Goal: Task Accomplishment & Management: Manage account settings

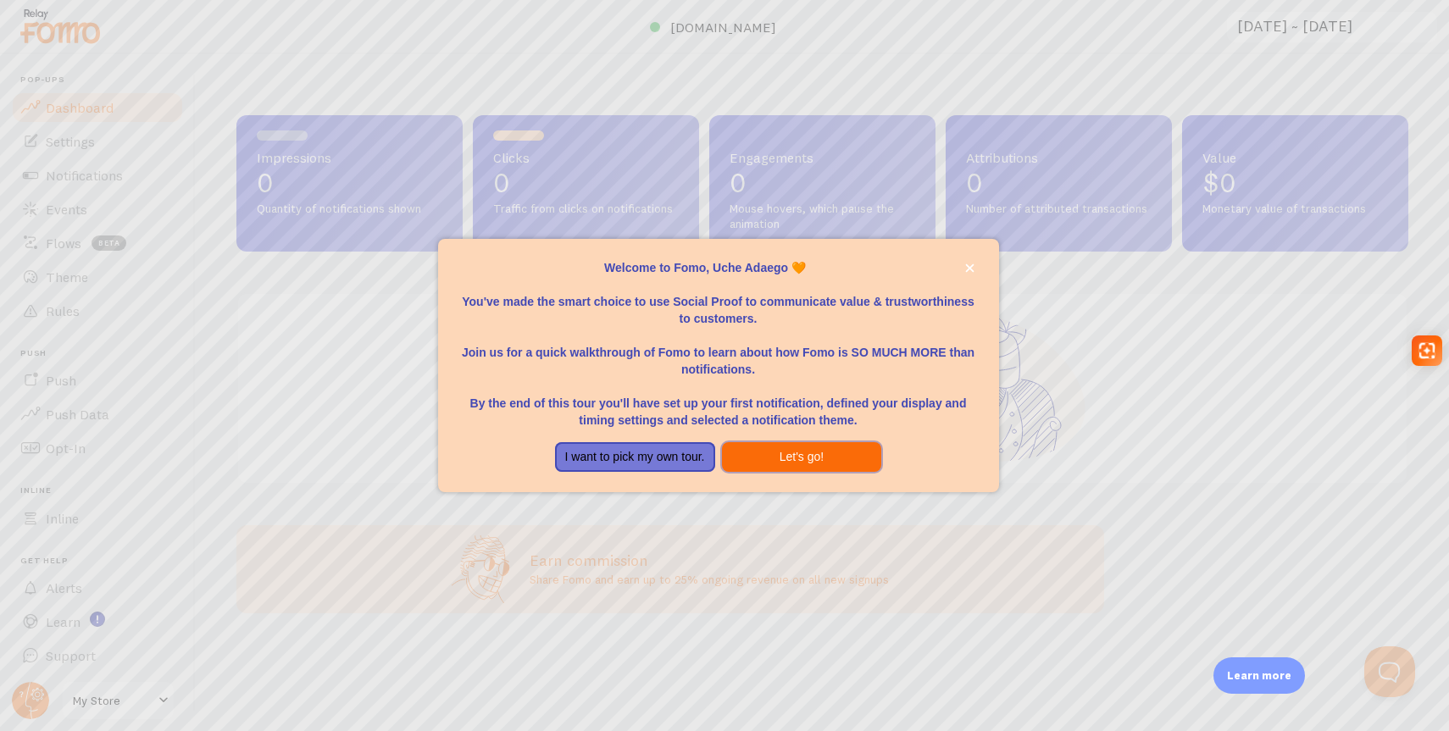
click at [779, 466] on button "Let's go!" at bounding box center [802, 457] width 160 height 31
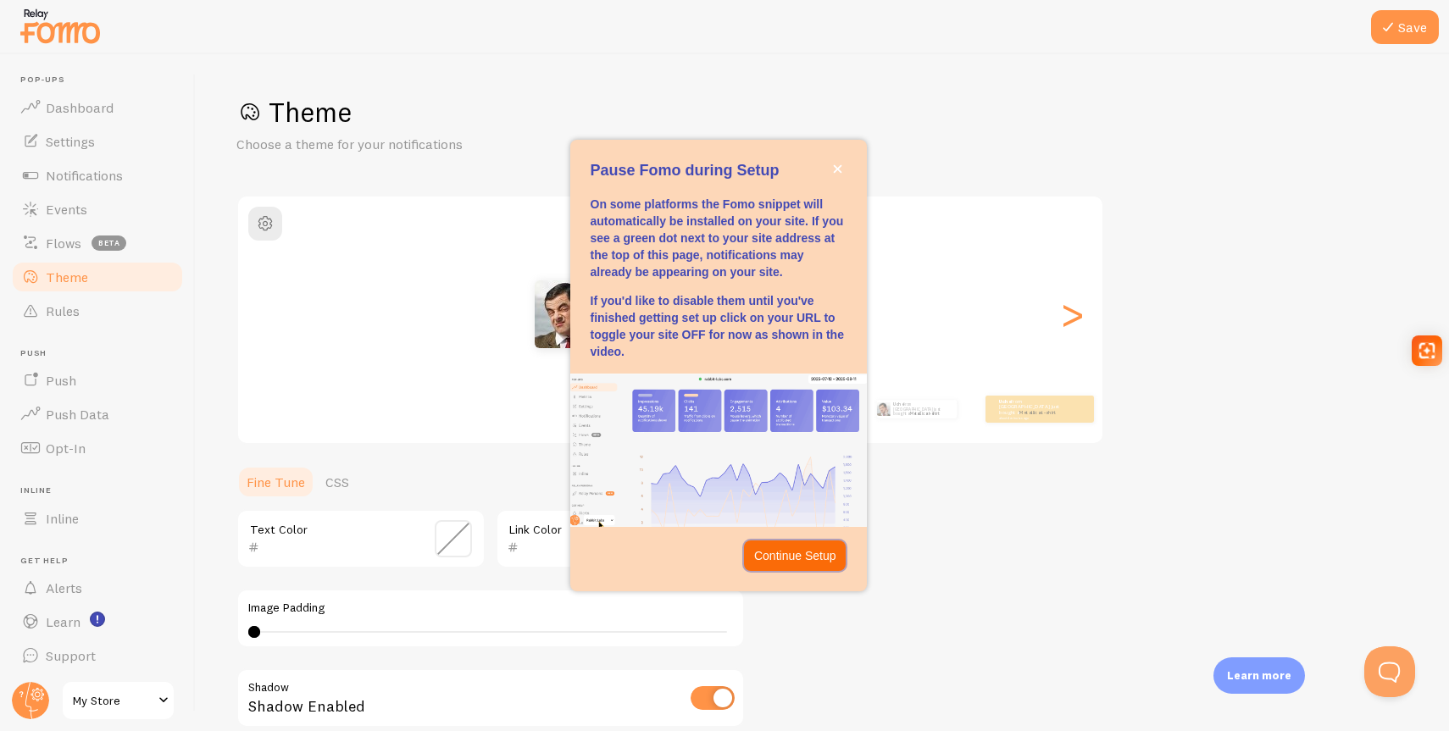
click at [813, 564] on p "Continue Setup" at bounding box center [795, 556] width 82 height 17
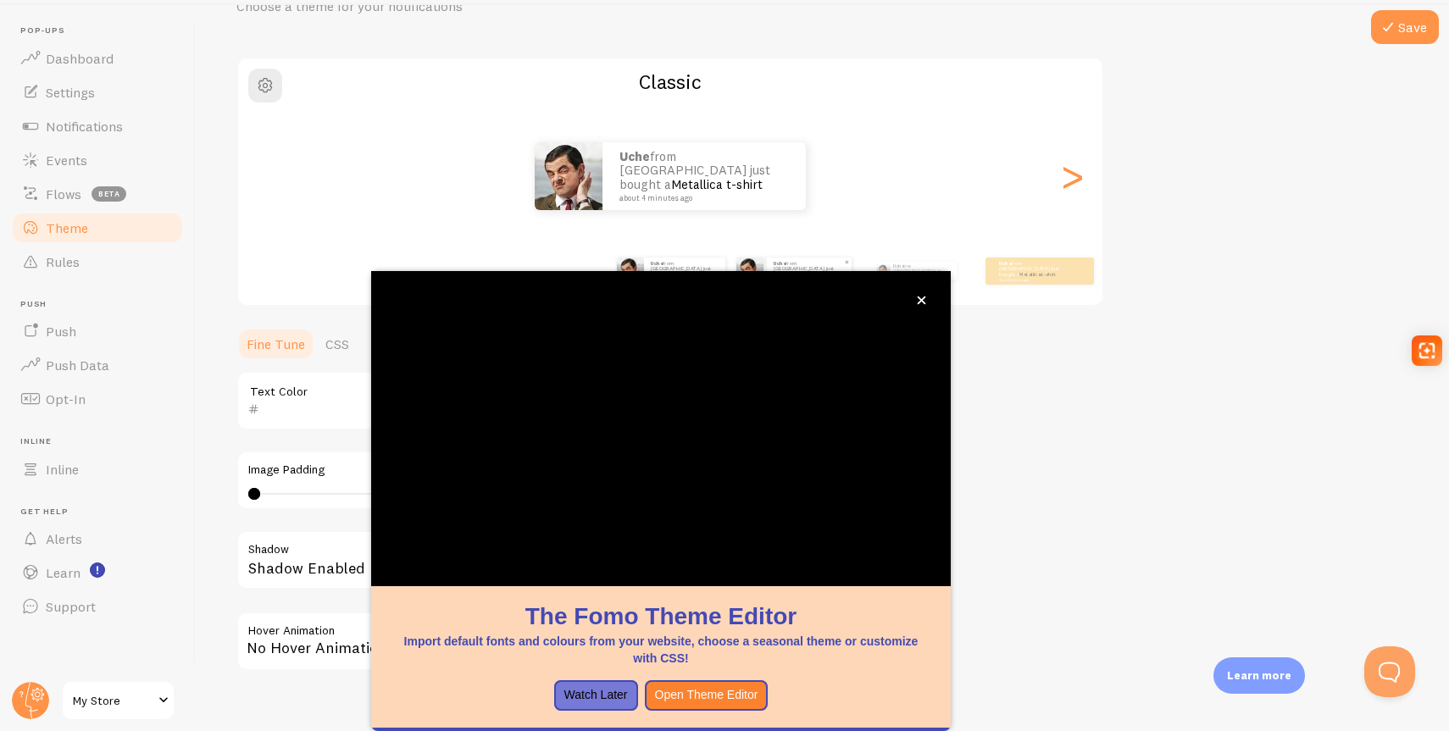
scroll to position [49, 0]
click at [920, 305] on button "close," at bounding box center [922, 301] width 18 height 18
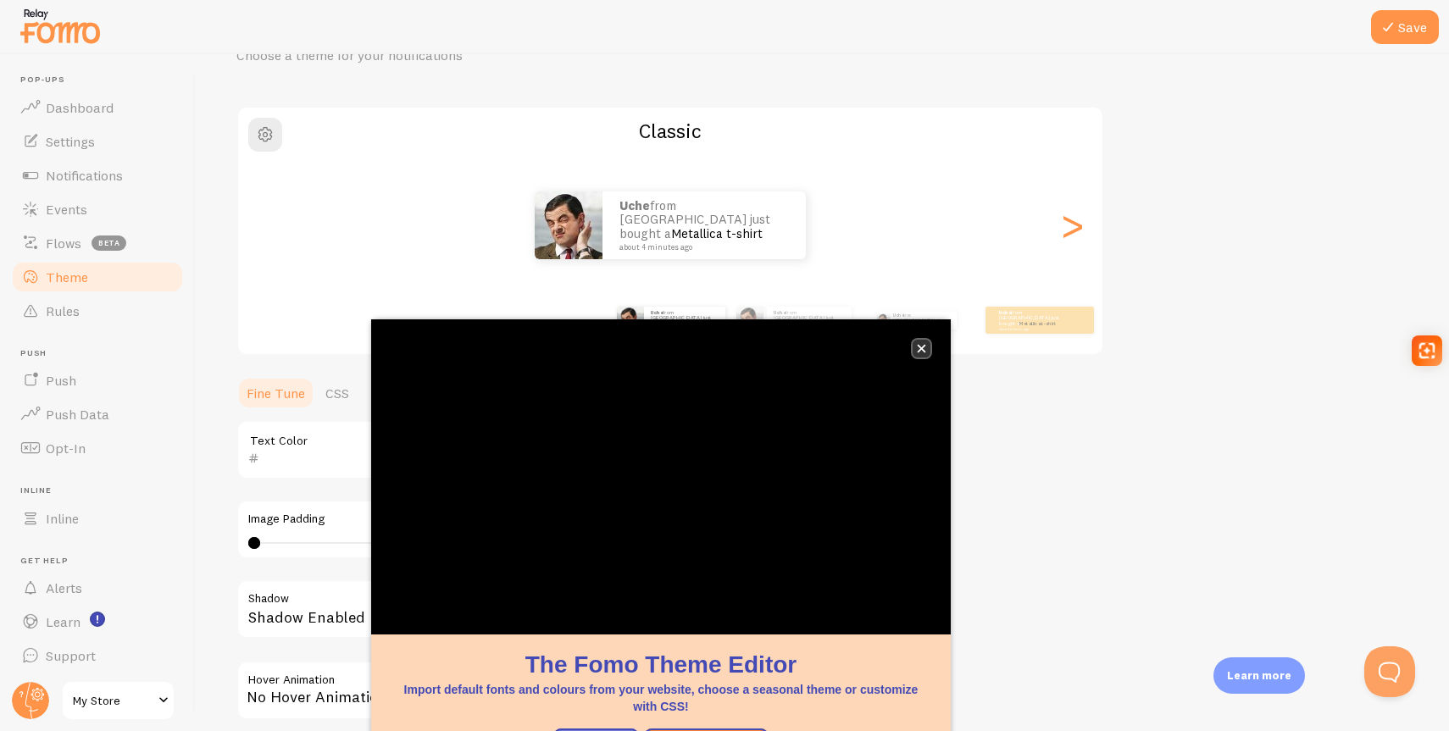
click at [924, 347] on icon "close," at bounding box center [922, 349] width 8 height 8
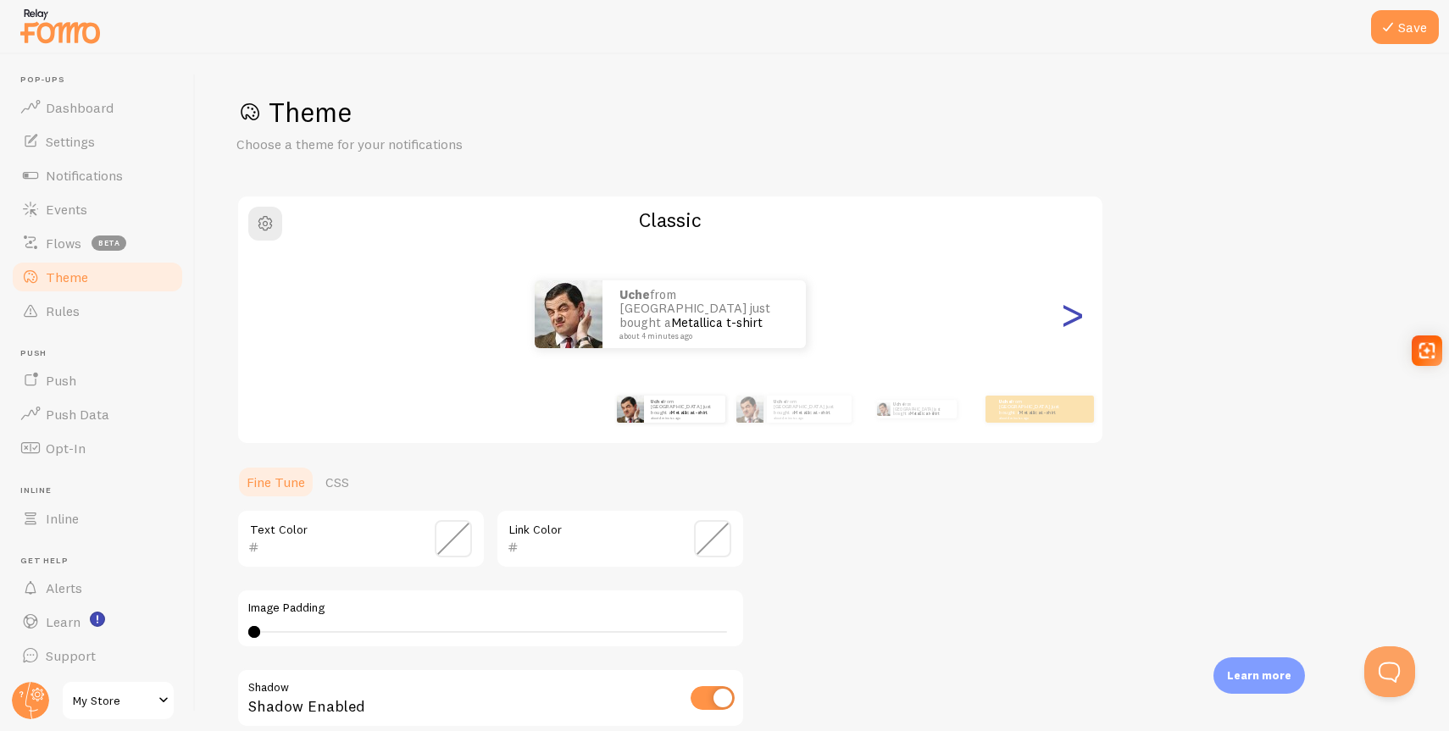
click at [1068, 311] on div ">" at bounding box center [1072, 314] width 20 height 122
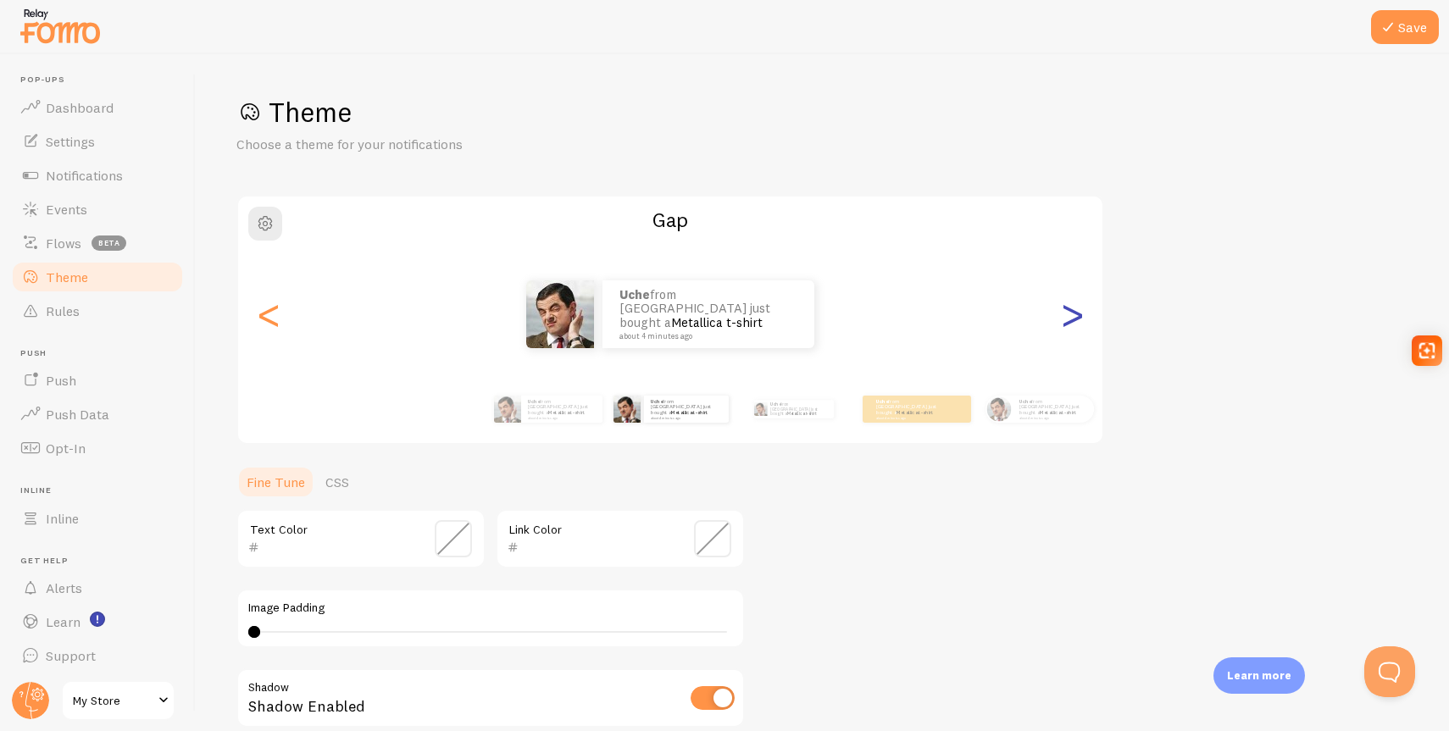
click at [1068, 311] on div ">" at bounding box center [1072, 314] width 20 height 122
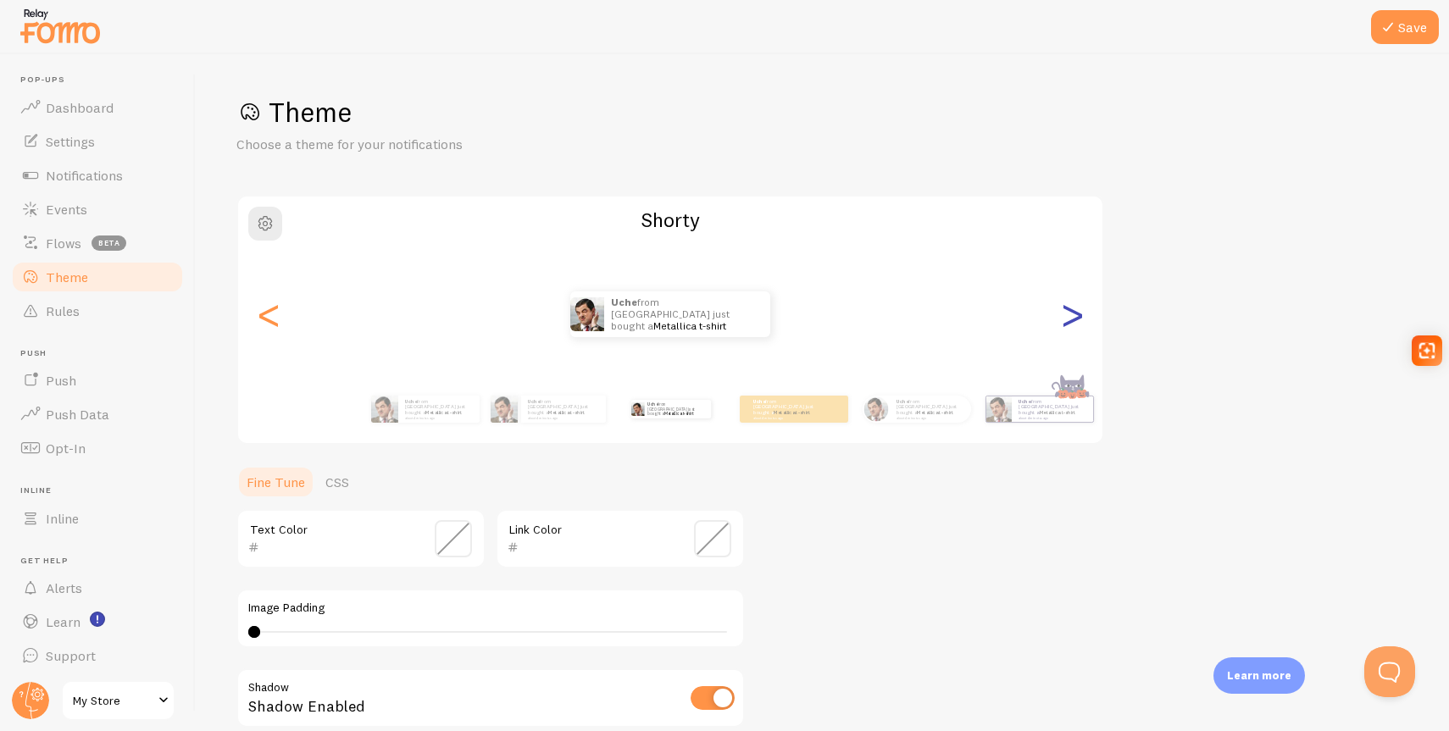
click at [1068, 311] on div ">" at bounding box center [1072, 314] width 20 height 122
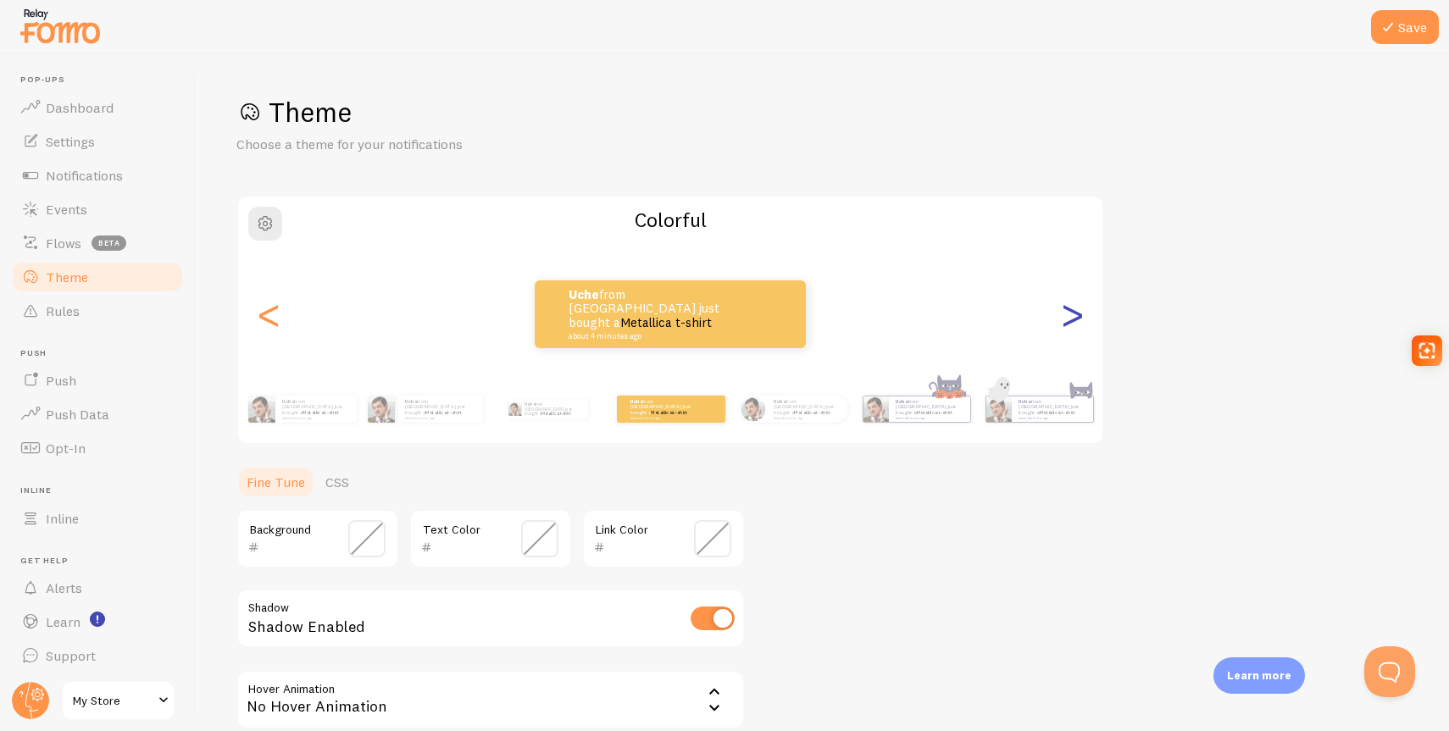
click at [1068, 311] on div ">" at bounding box center [1072, 314] width 20 height 122
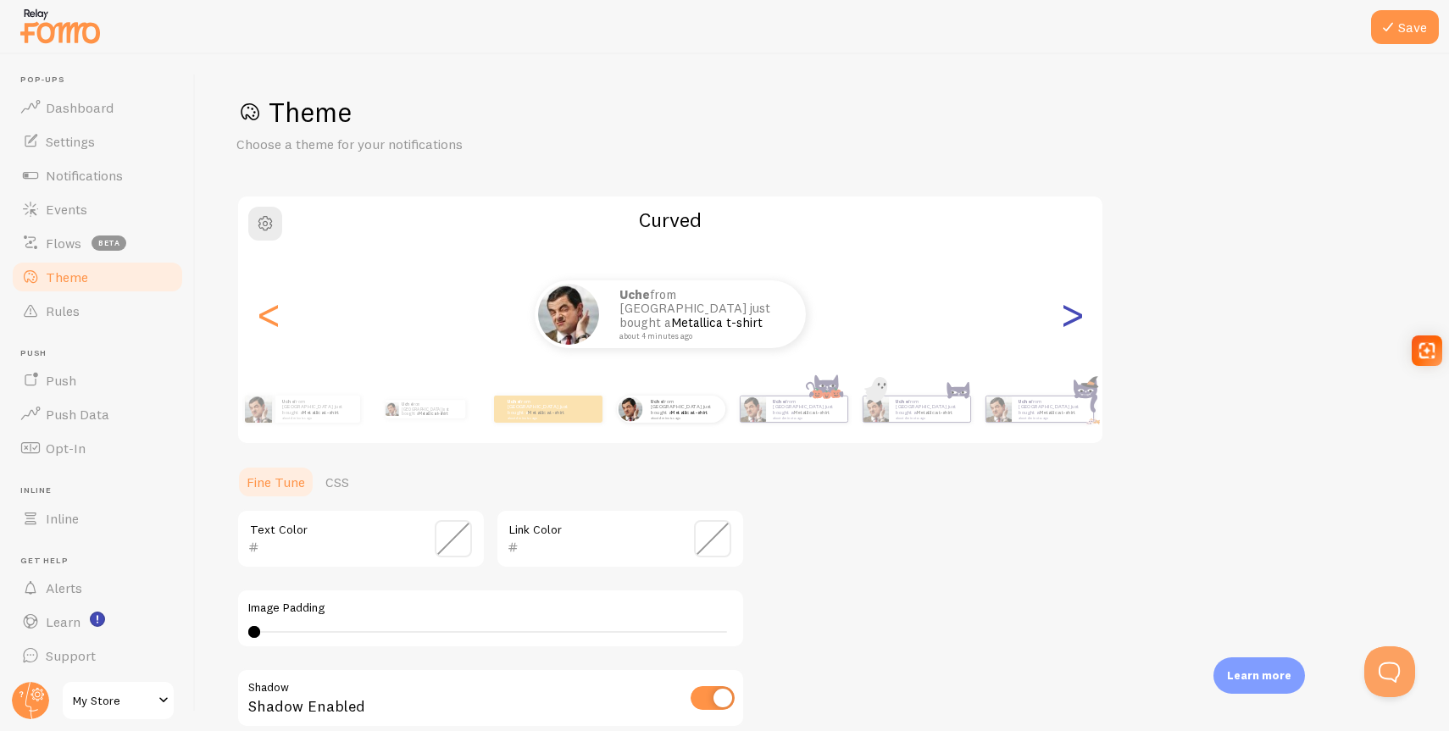
click at [1068, 311] on div ">" at bounding box center [1072, 314] width 20 height 122
type input "0"
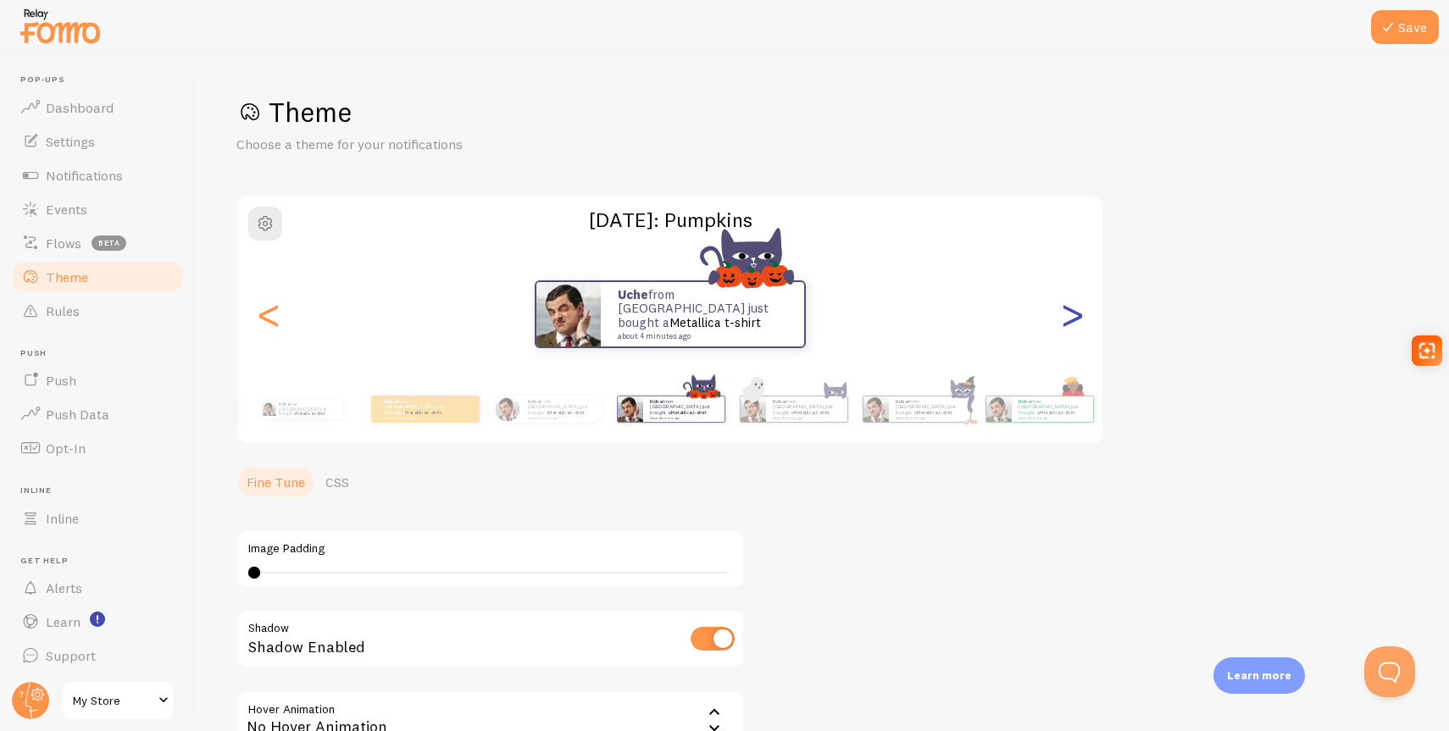
click at [1068, 311] on div ">" at bounding box center [1072, 314] width 20 height 122
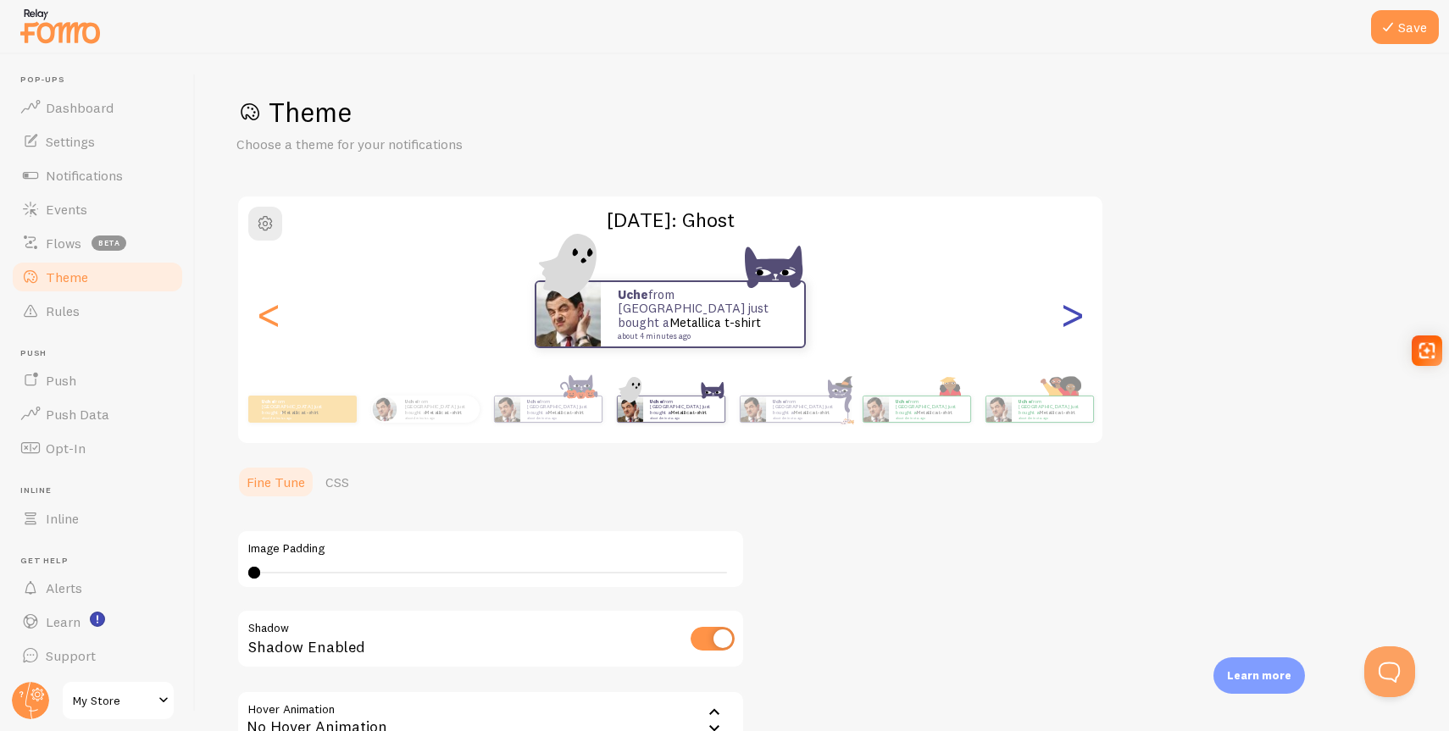
click at [1068, 311] on div ">" at bounding box center [1072, 314] width 20 height 122
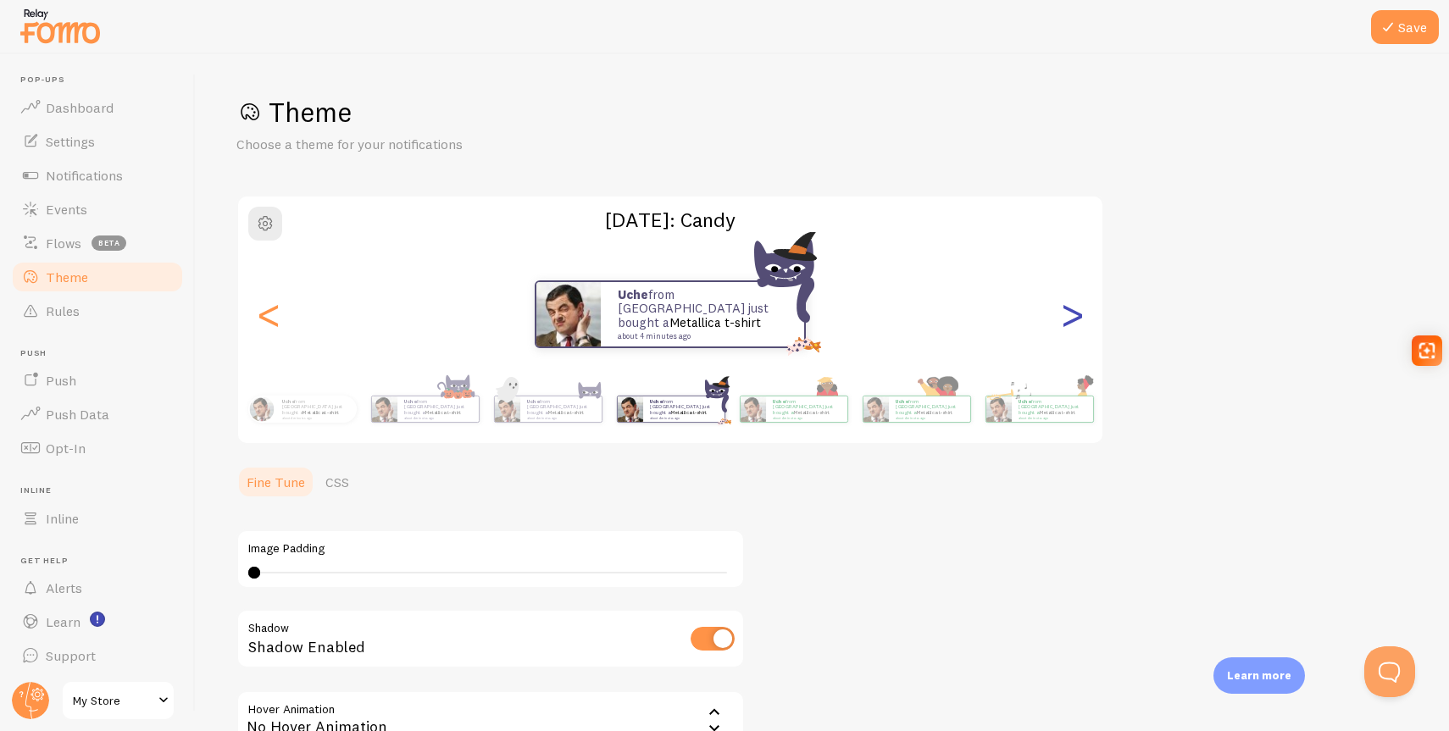
click at [1068, 311] on div ">" at bounding box center [1072, 314] width 20 height 122
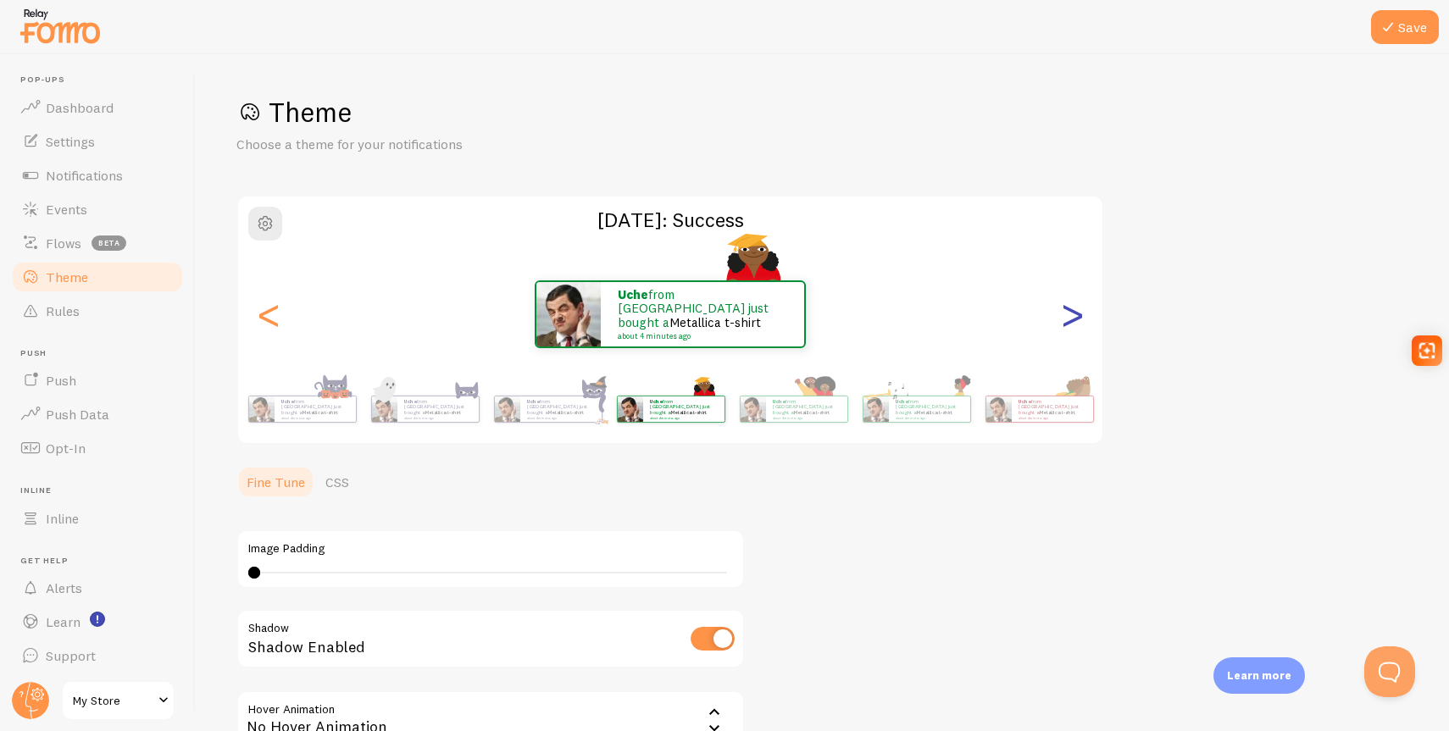
click at [1068, 311] on div ">" at bounding box center [1072, 314] width 20 height 122
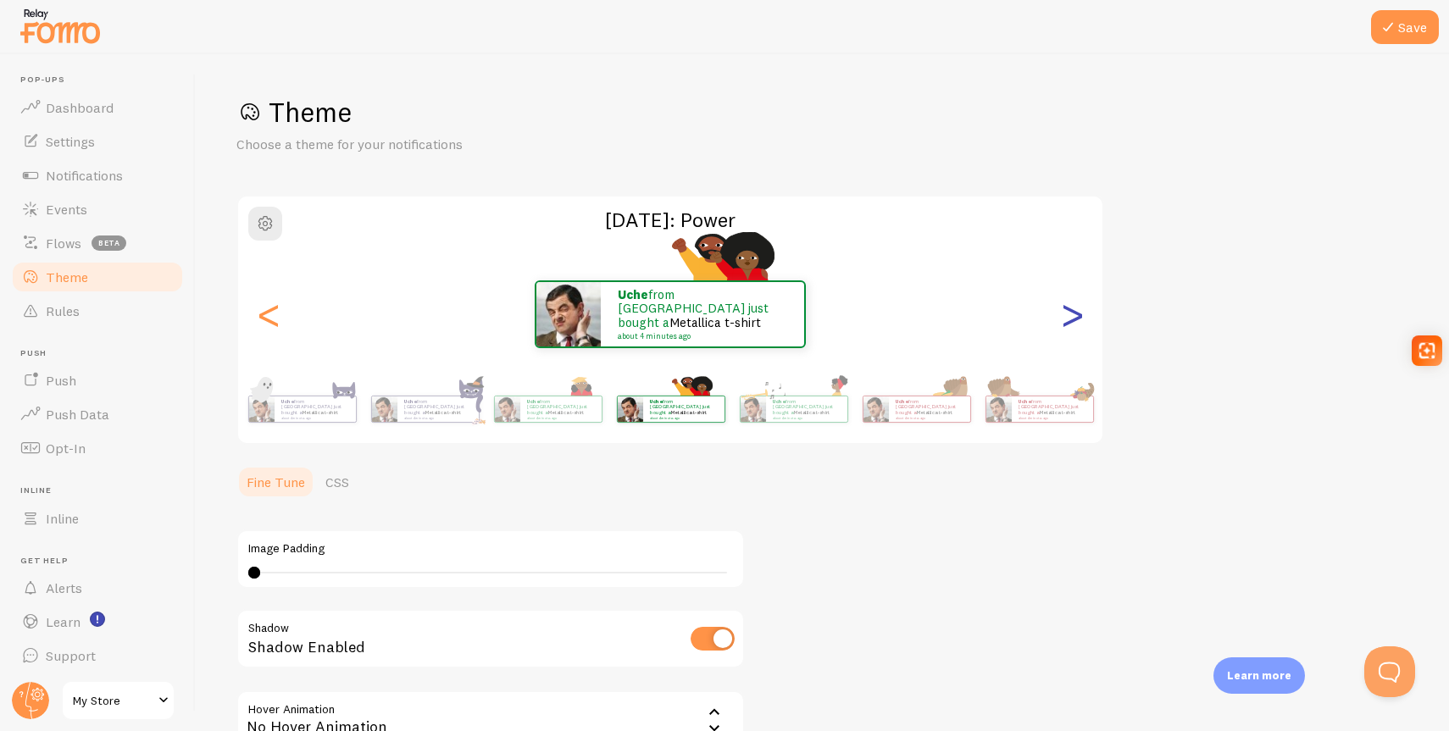
click at [1068, 311] on div ">" at bounding box center [1072, 314] width 20 height 122
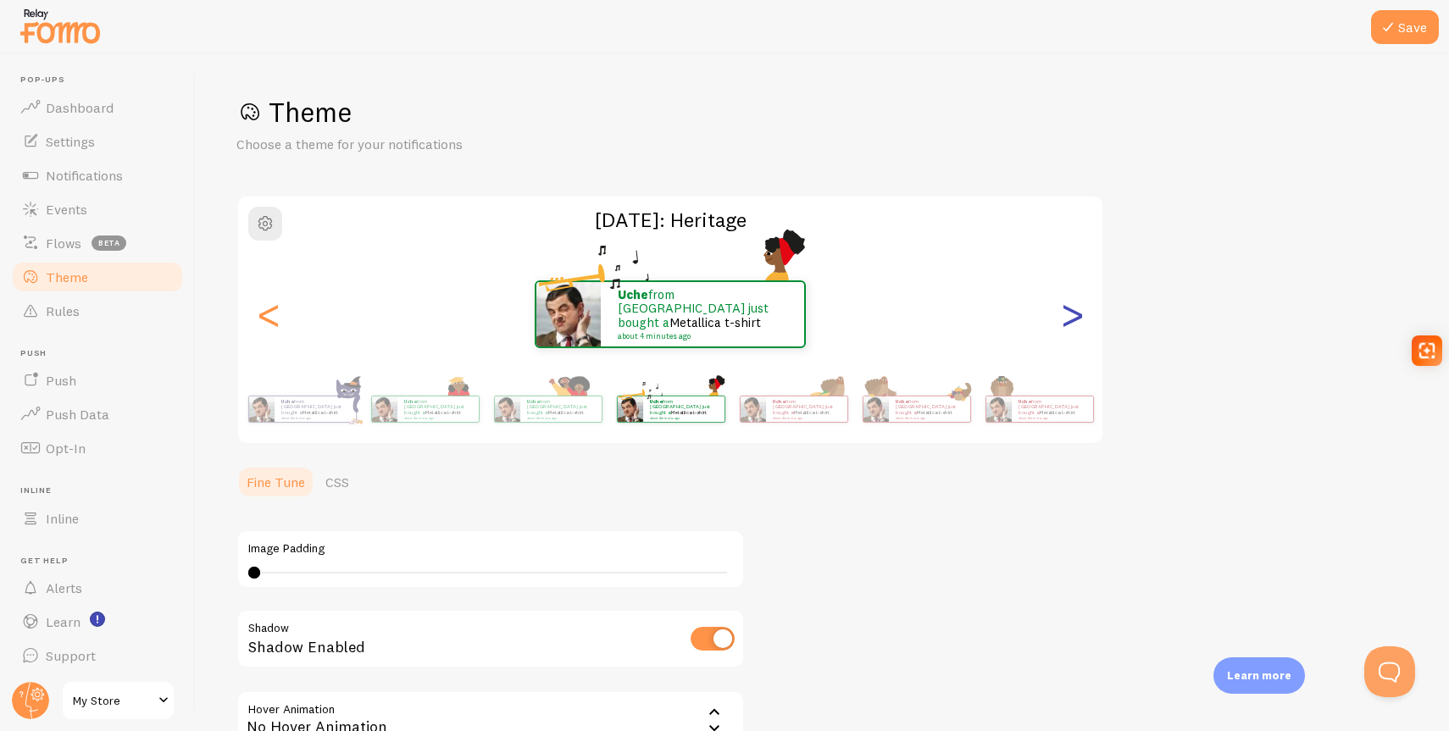
click at [1068, 311] on div ">" at bounding box center [1072, 314] width 20 height 122
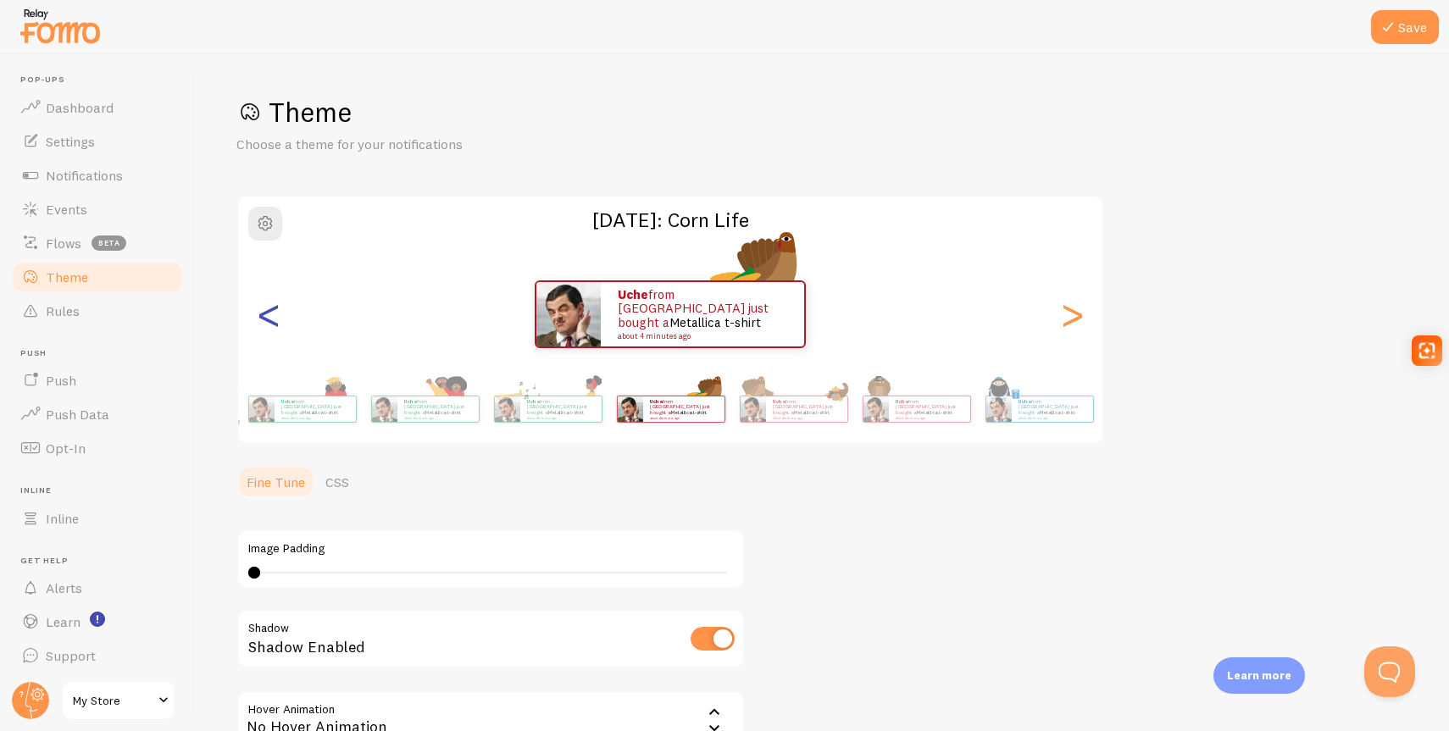
click at [264, 323] on div "<" at bounding box center [269, 314] width 20 height 122
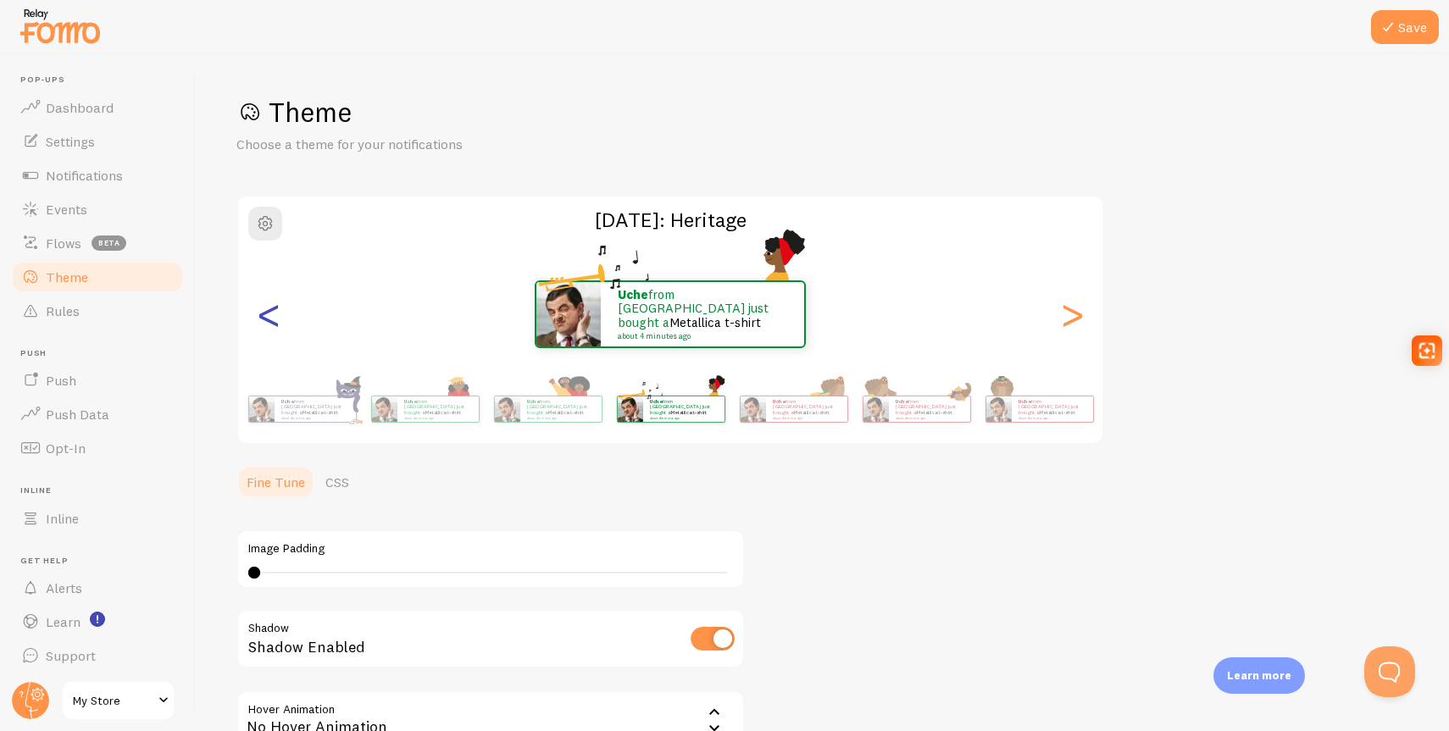
click at [264, 323] on div "<" at bounding box center [269, 314] width 20 height 122
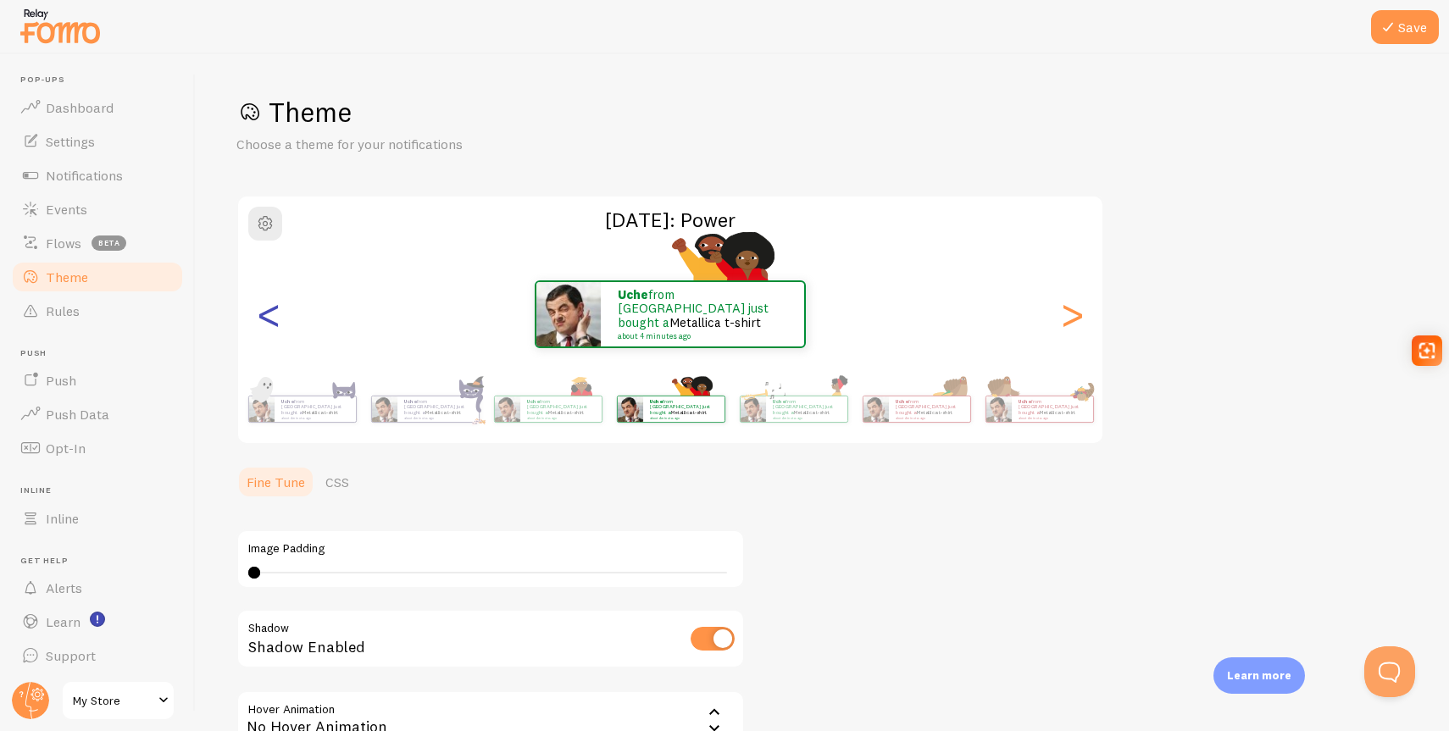
click at [264, 323] on div "<" at bounding box center [269, 314] width 20 height 122
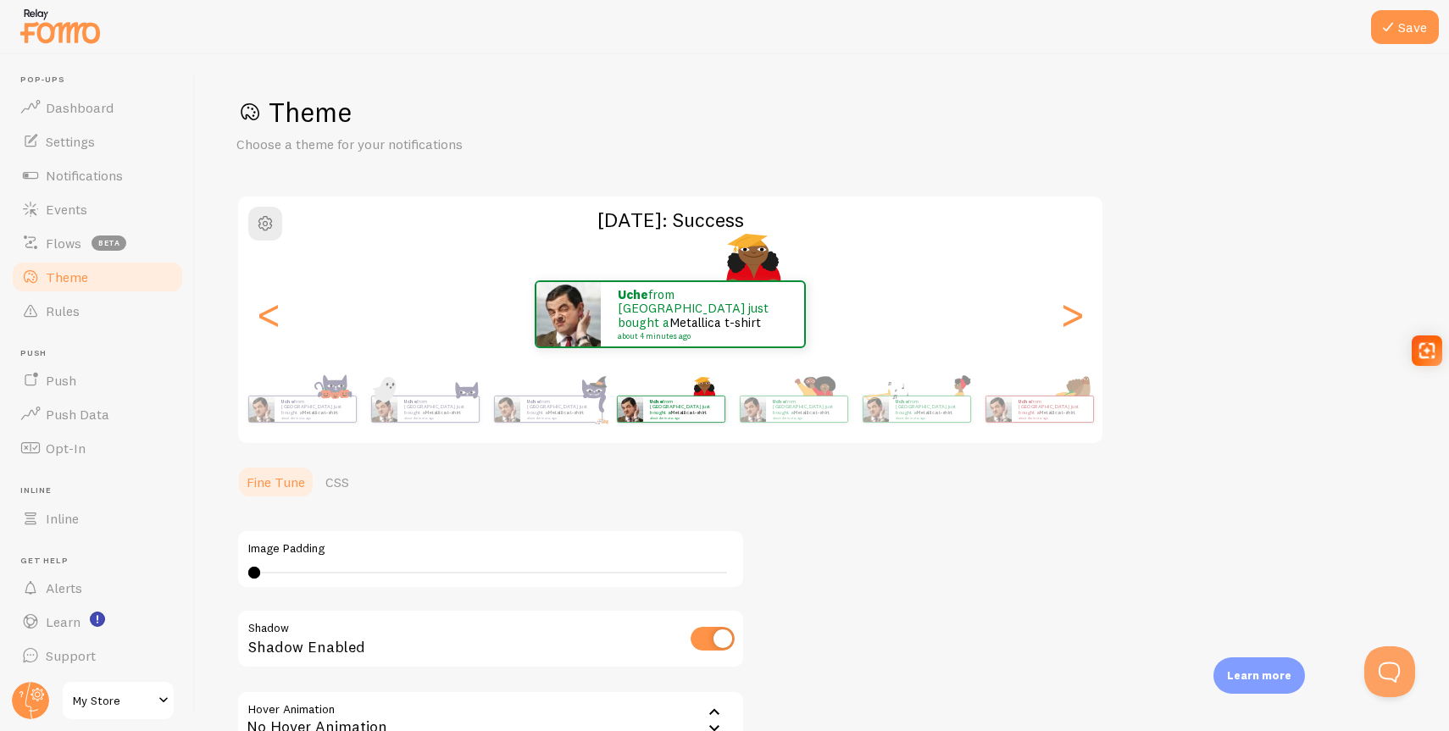
scroll to position [3, 0]
click at [75, 107] on span "Dashboard" at bounding box center [80, 105] width 68 height 17
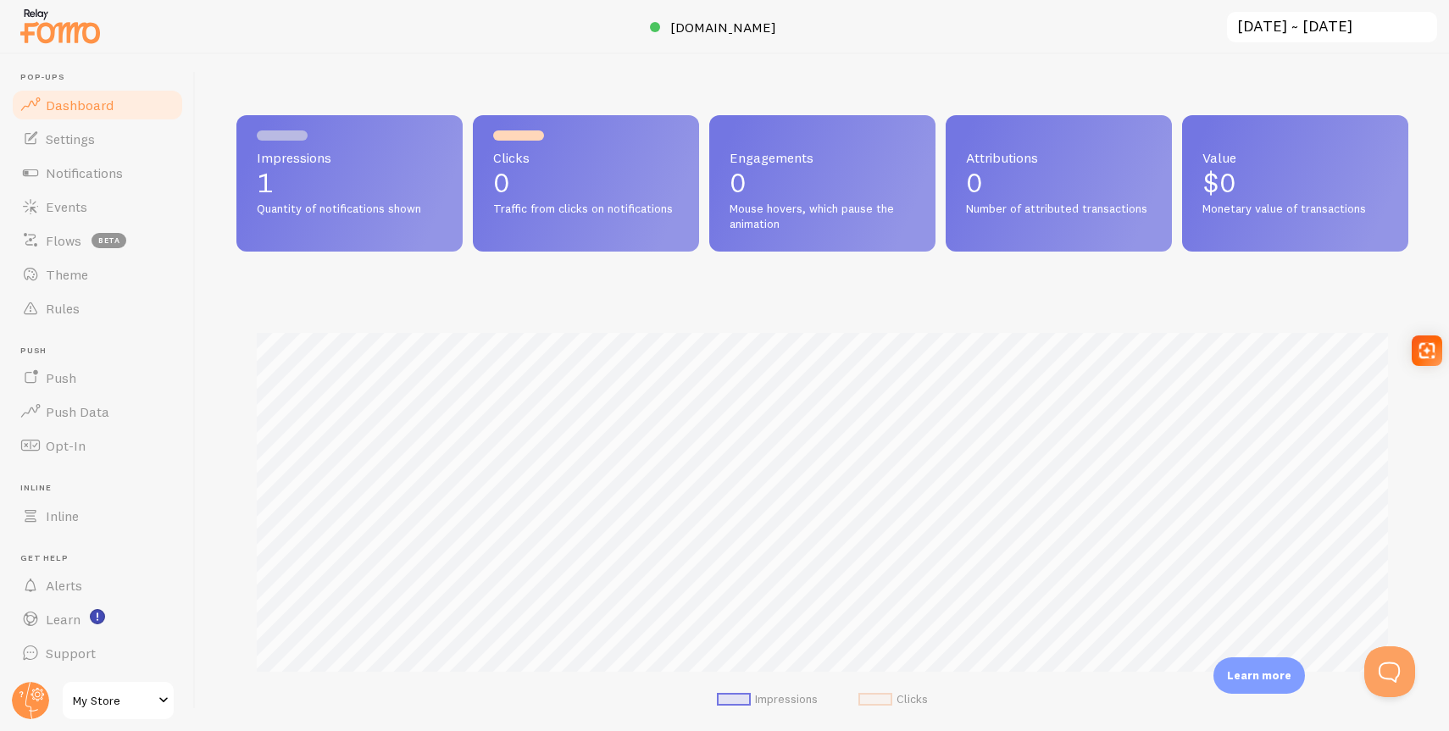
scroll to position [445, 1172]
click at [82, 208] on span "Events" at bounding box center [67, 206] width 42 height 17
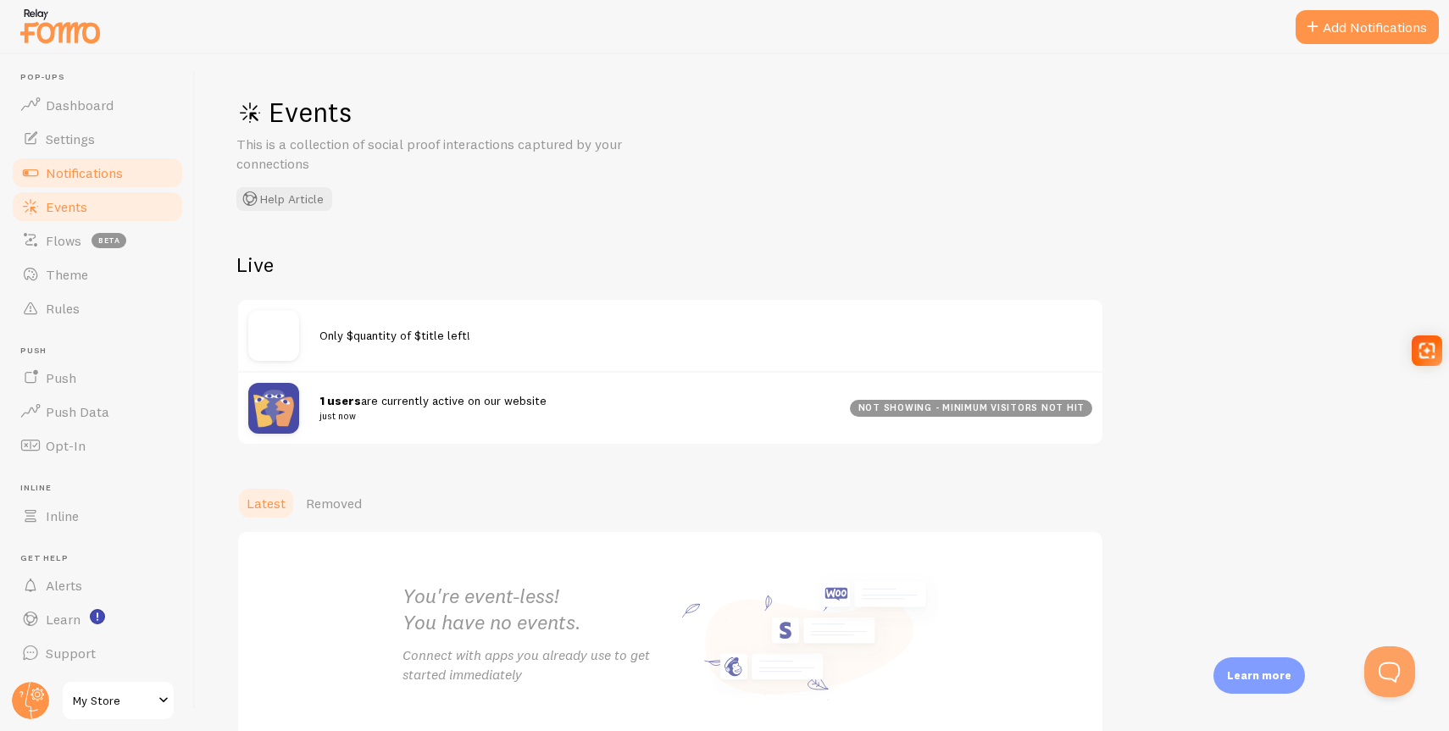
click at [99, 186] on link "Notifications" at bounding box center [97, 173] width 175 height 34
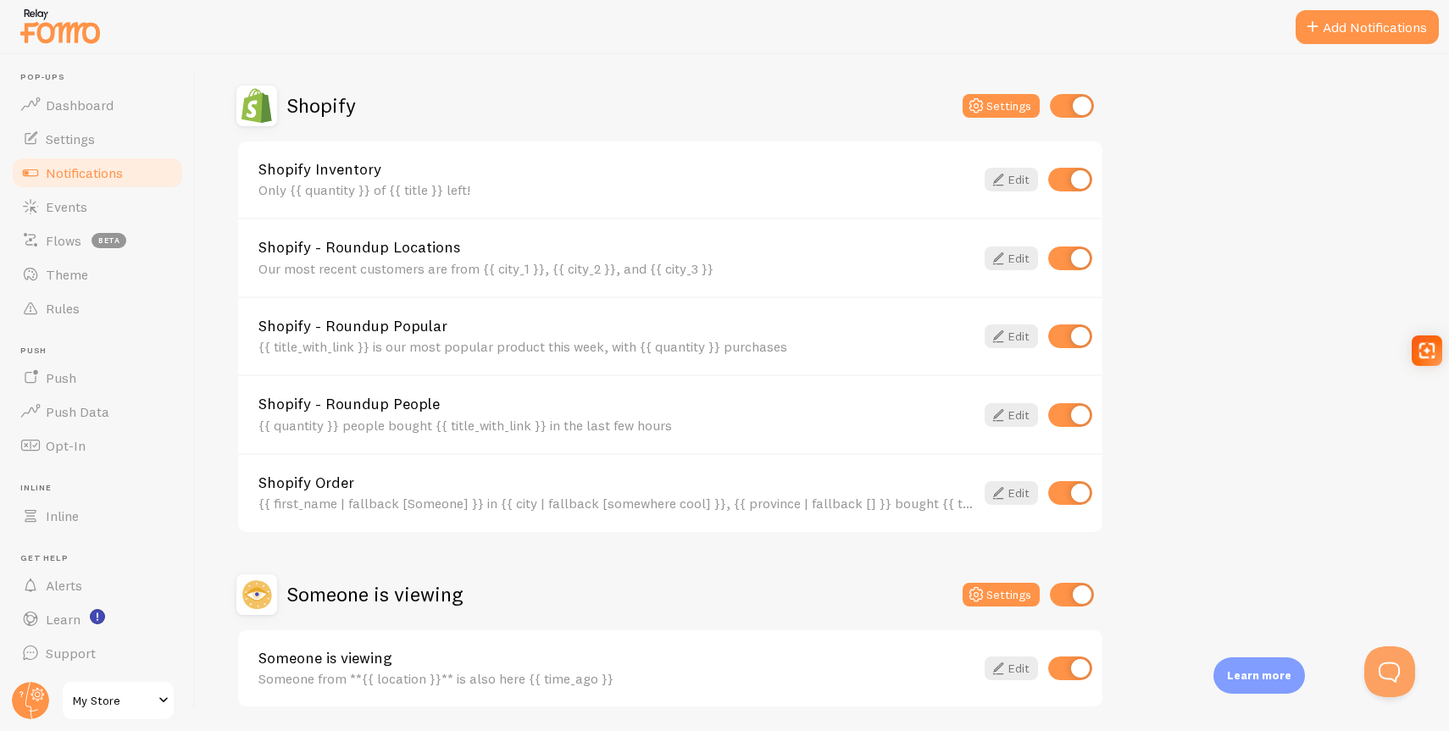
scroll to position [634, 0]
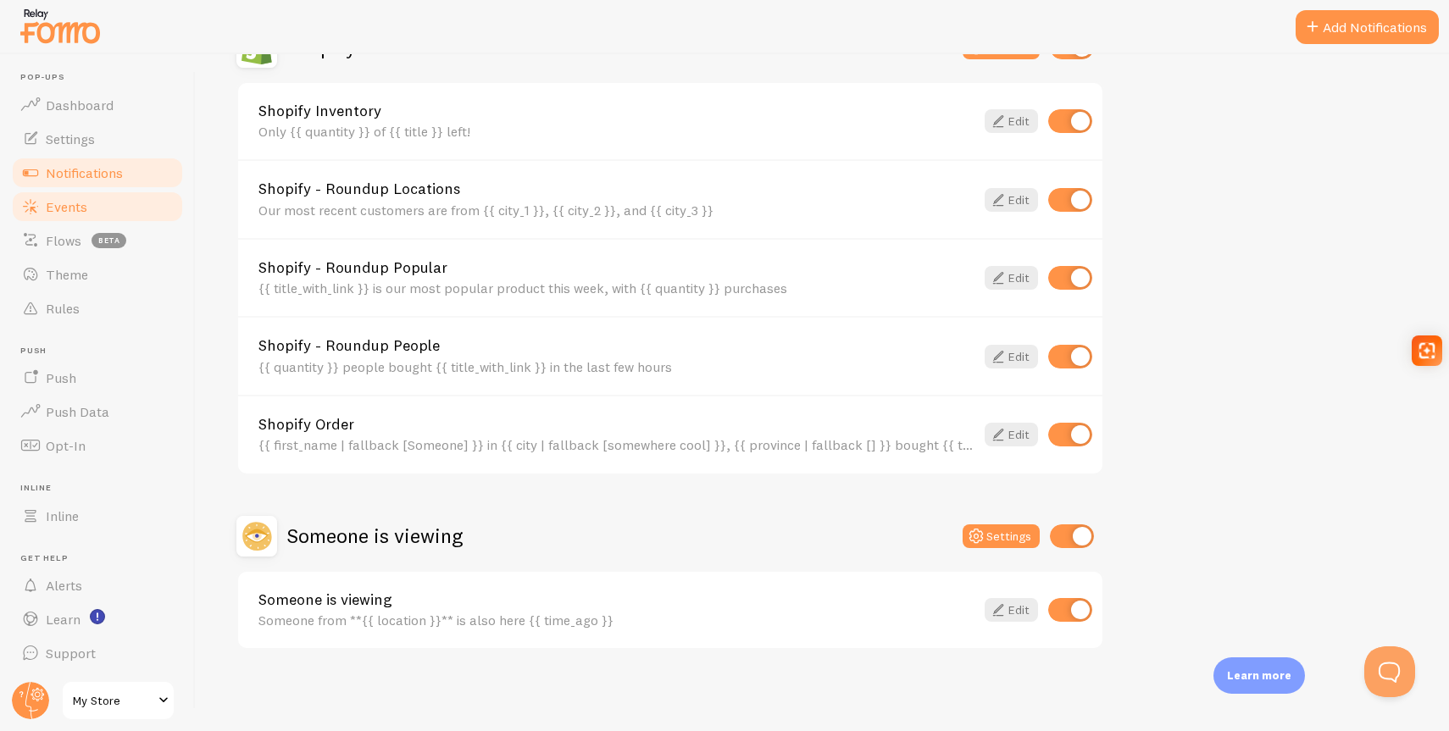
click at [122, 197] on link "Events" at bounding box center [97, 207] width 175 height 34
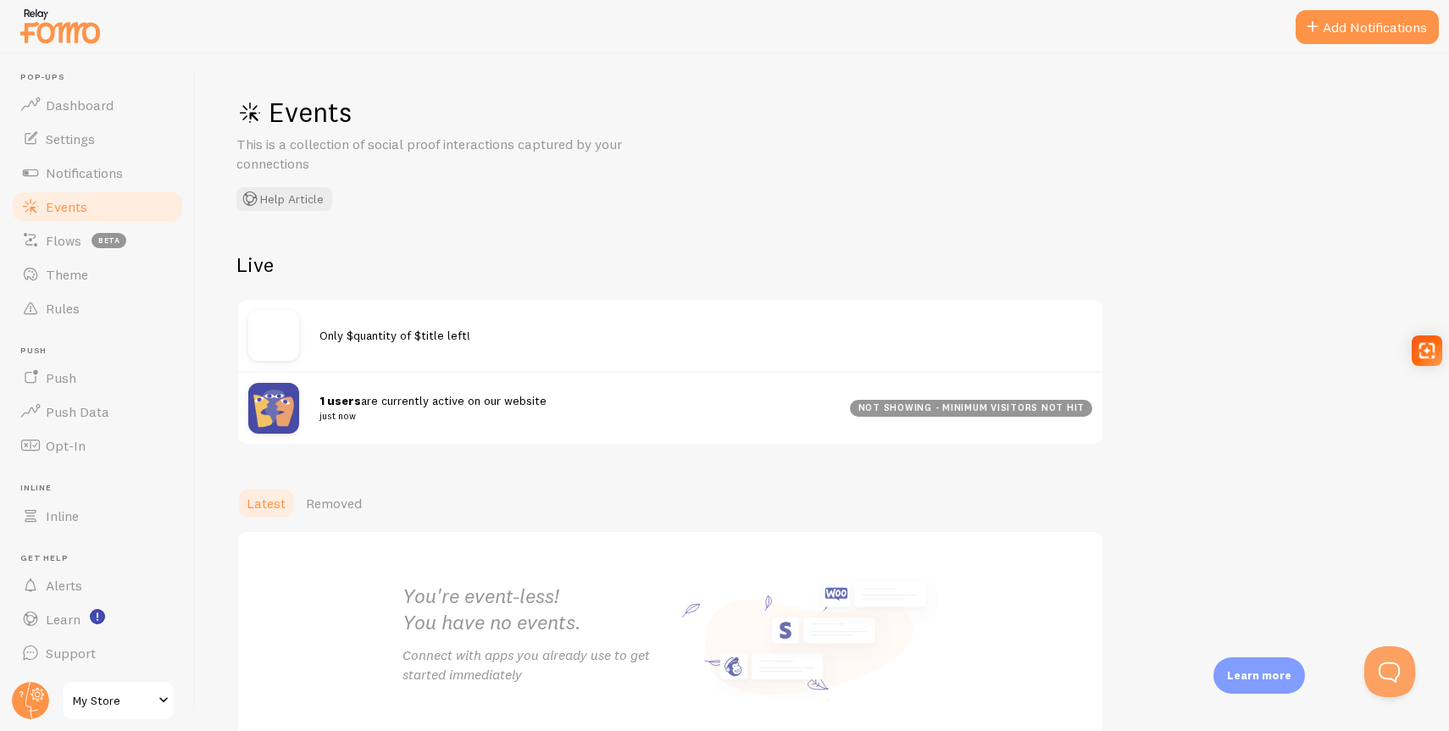
scroll to position [97, 0]
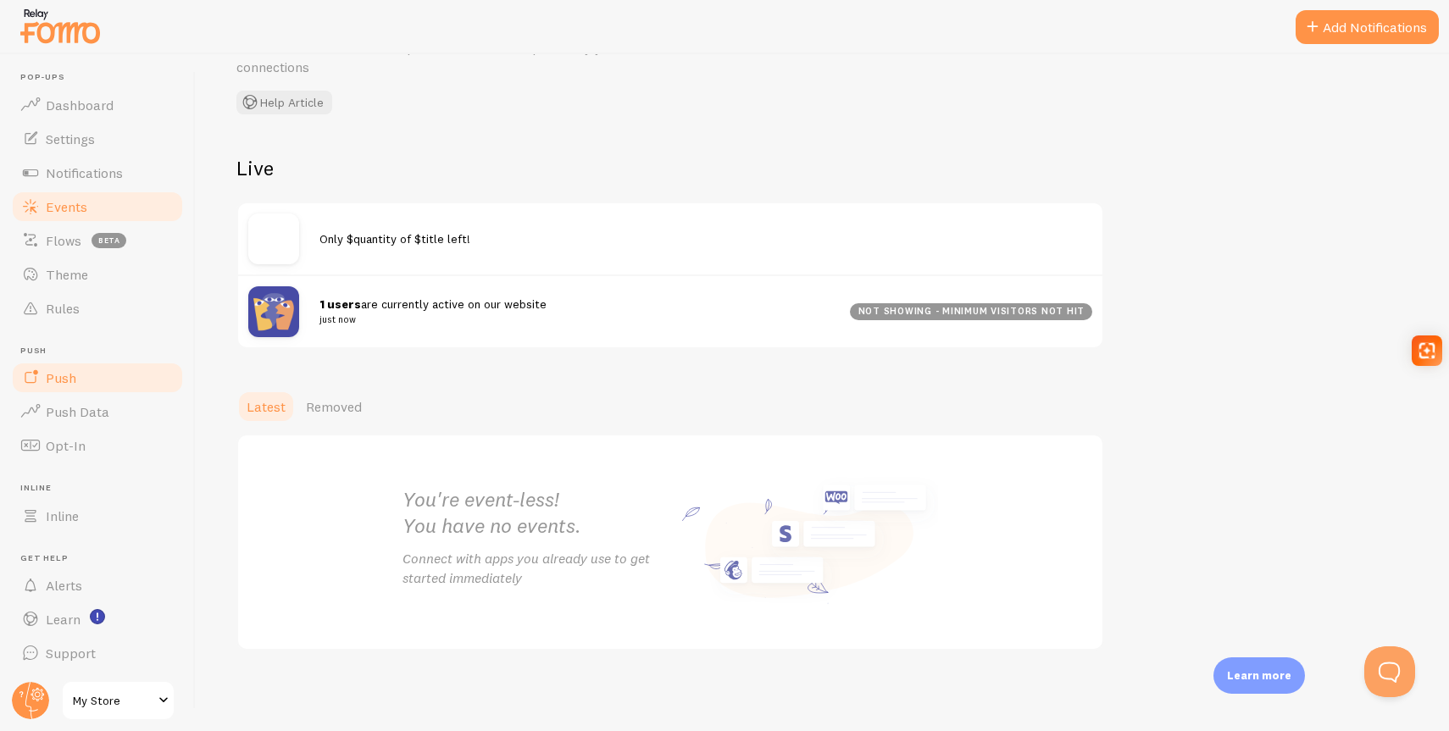
click at [123, 390] on link "Push" at bounding box center [97, 378] width 175 height 34
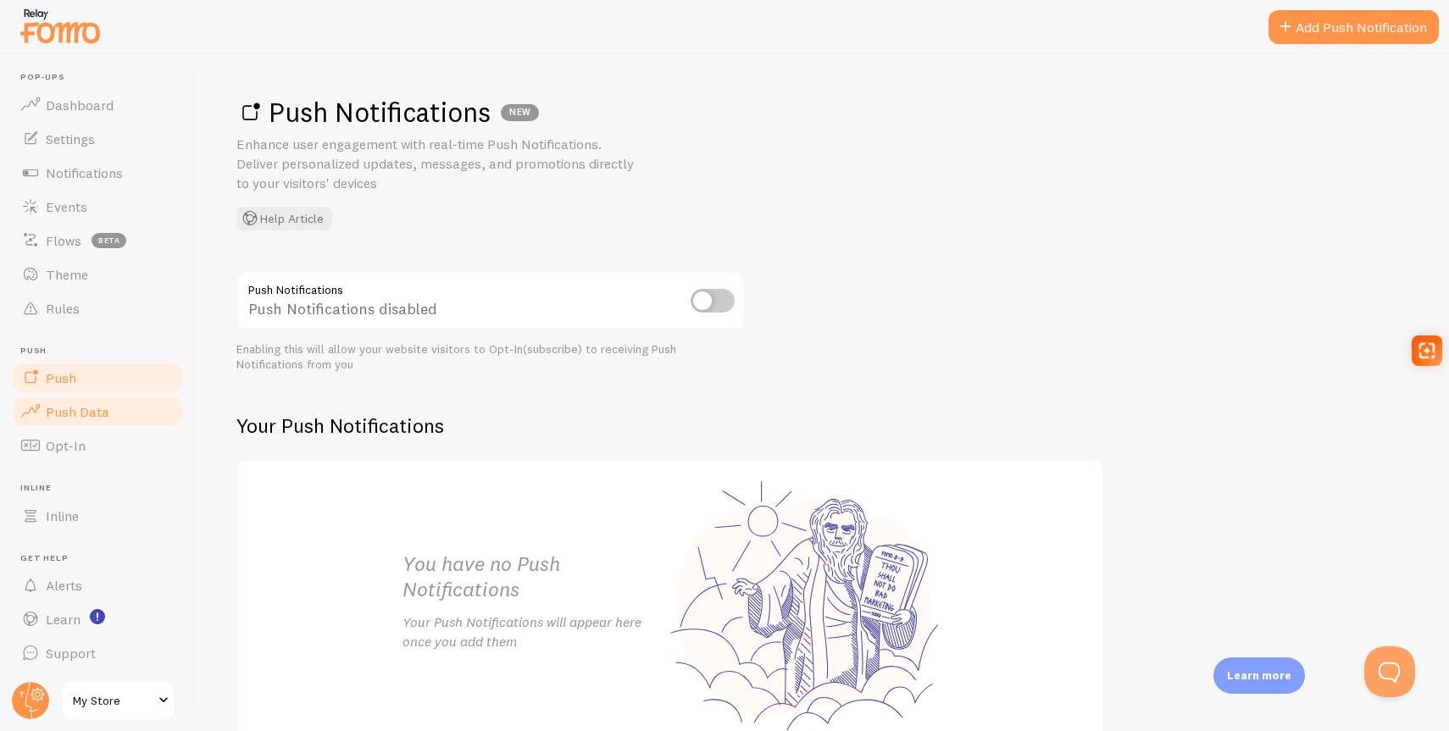
click at [114, 414] on link "Push Data" at bounding box center [97, 412] width 175 height 34
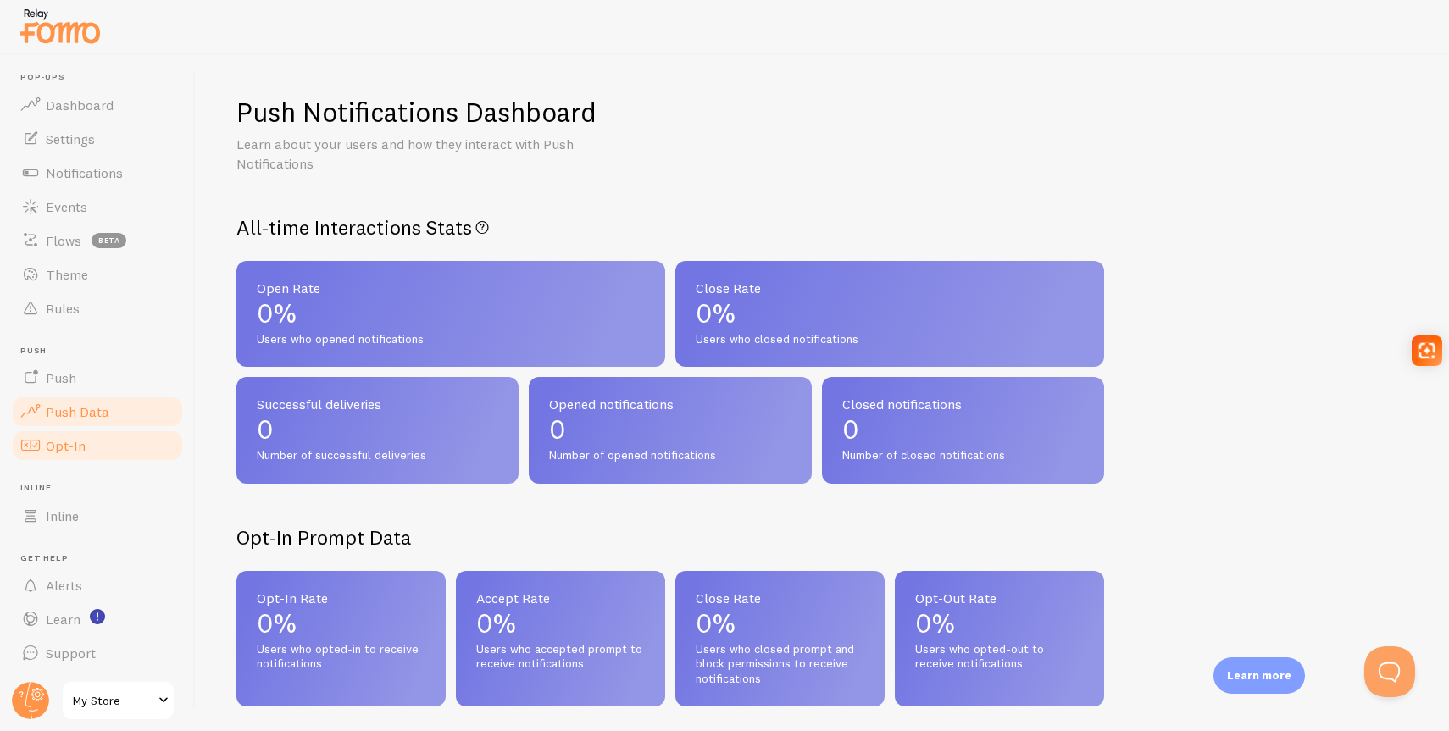
click at [110, 442] on link "Opt-In" at bounding box center [97, 446] width 175 height 34
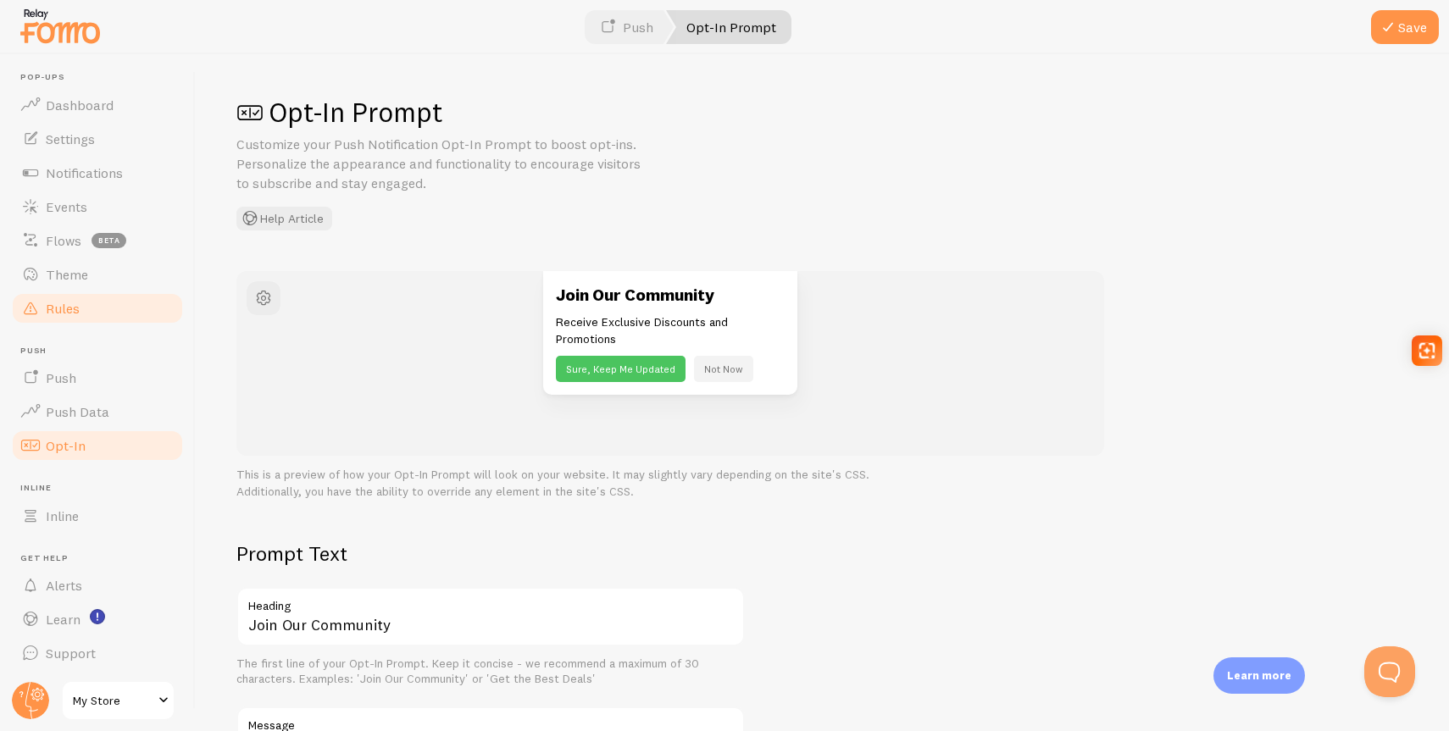
click at [102, 304] on link "Rules" at bounding box center [97, 309] width 175 height 34
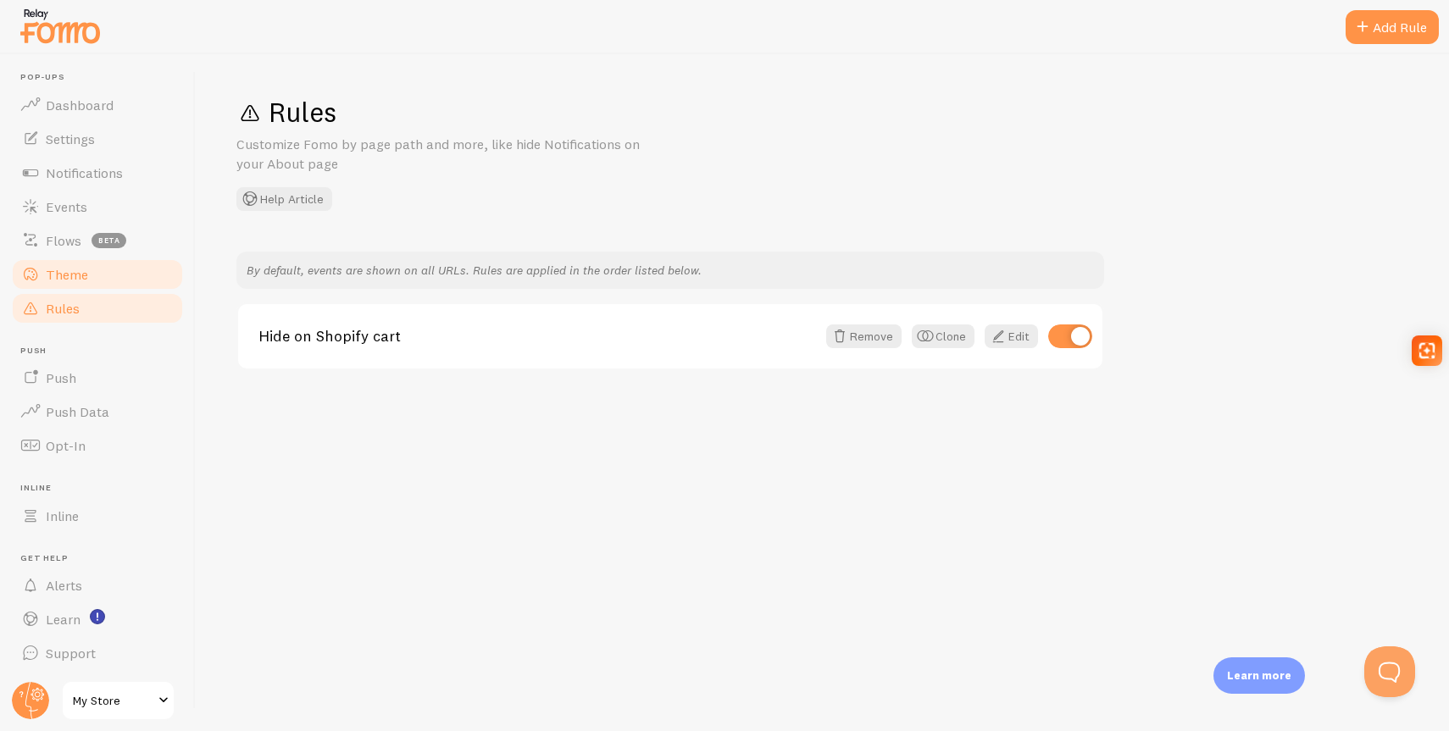
click at [109, 278] on link "Theme" at bounding box center [97, 275] width 175 height 34
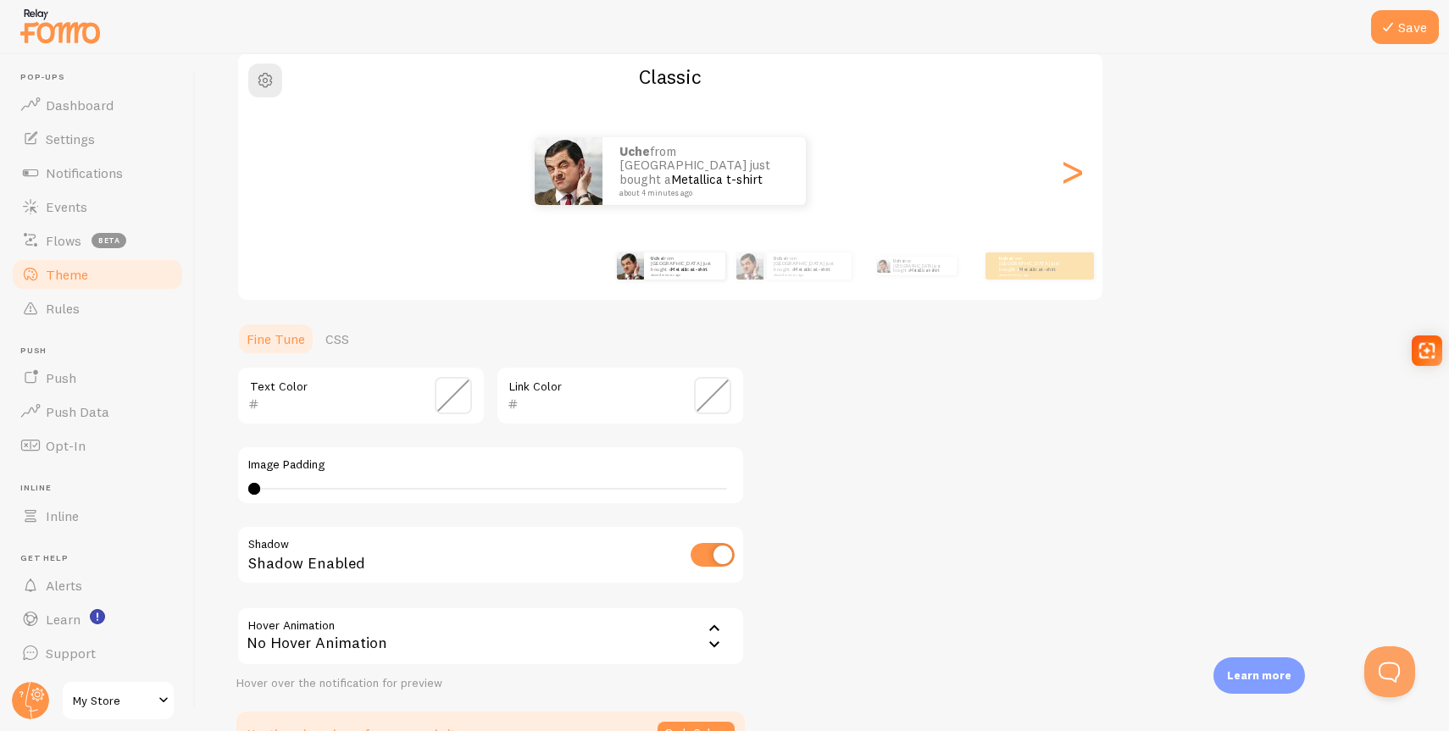
scroll to position [249, 0]
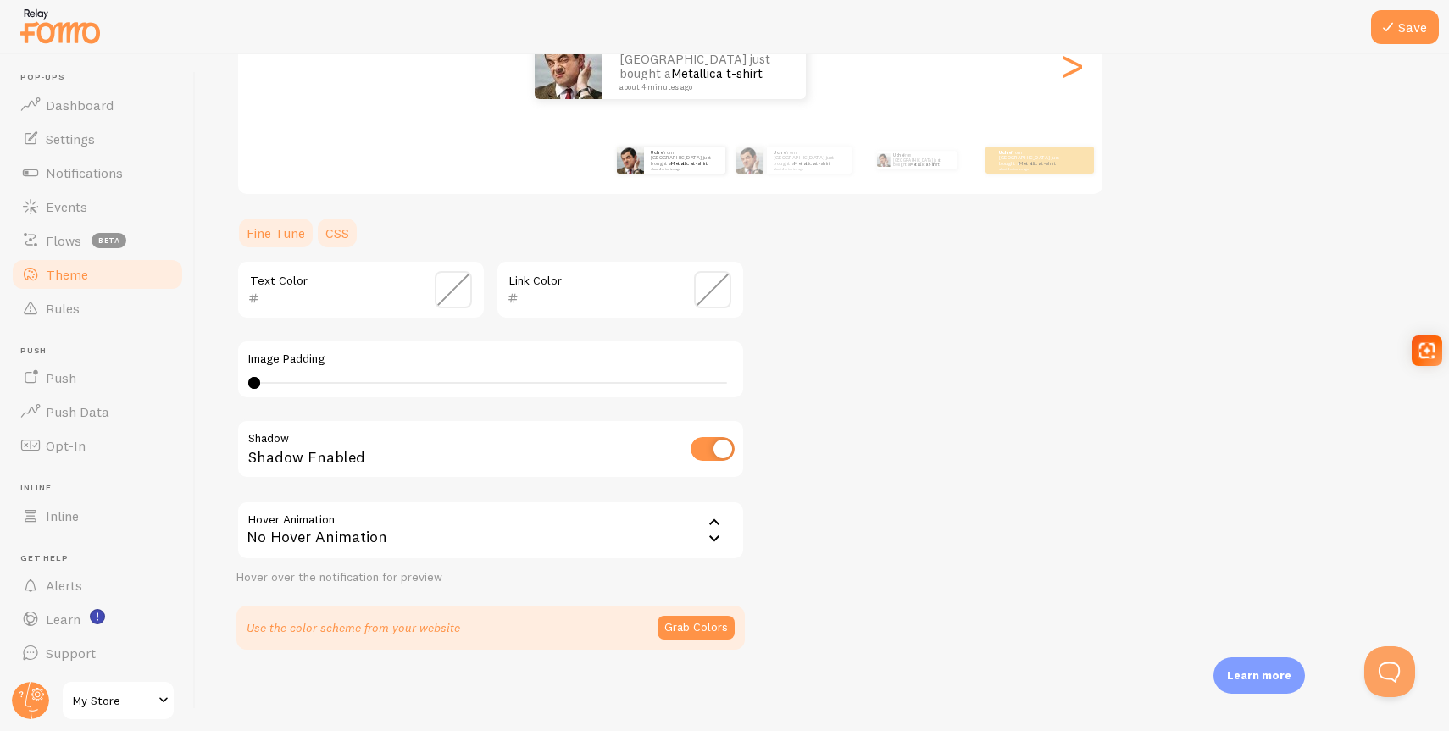
click at [338, 240] on link "CSS" at bounding box center [337, 233] width 44 height 34
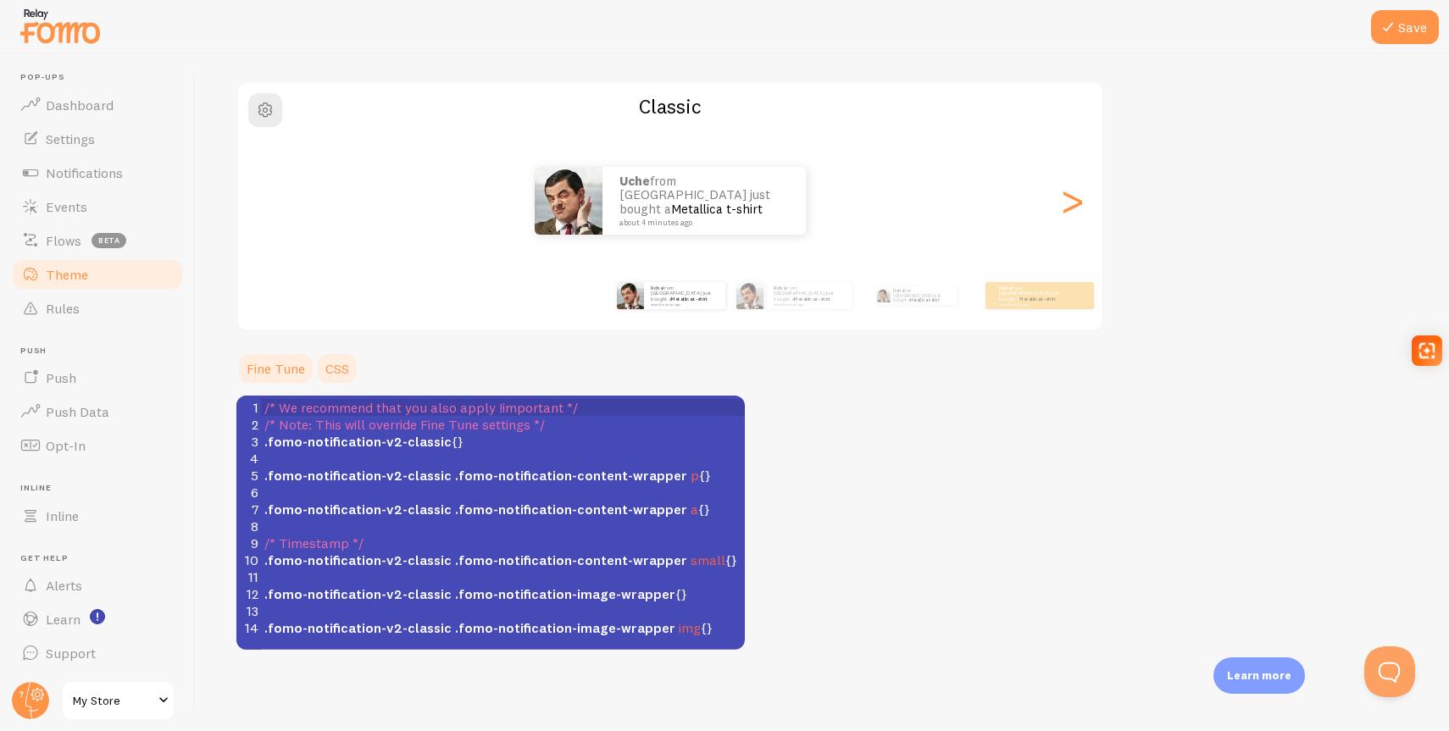
click at [271, 368] on link "Fine Tune" at bounding box center [275, 369] width 79 height 34
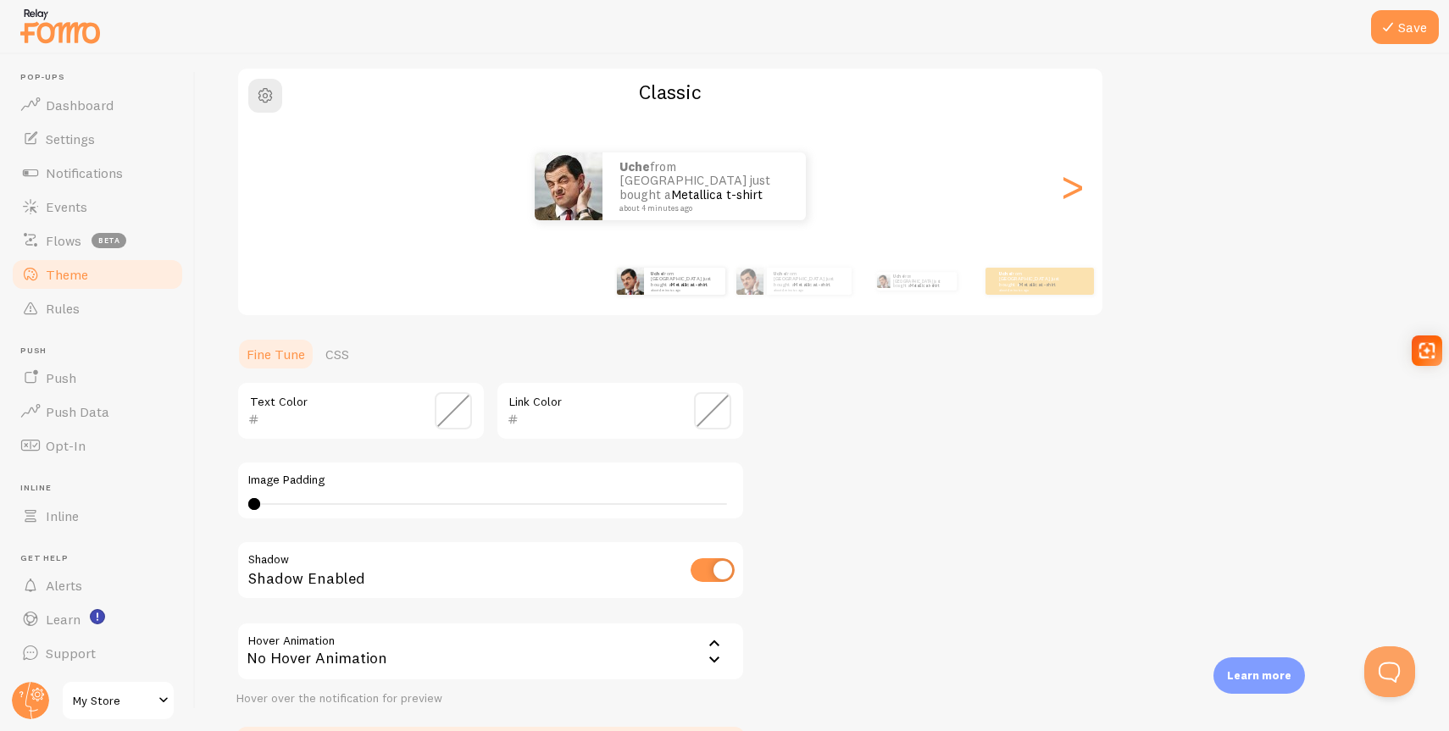
scroll to position [97, 0]
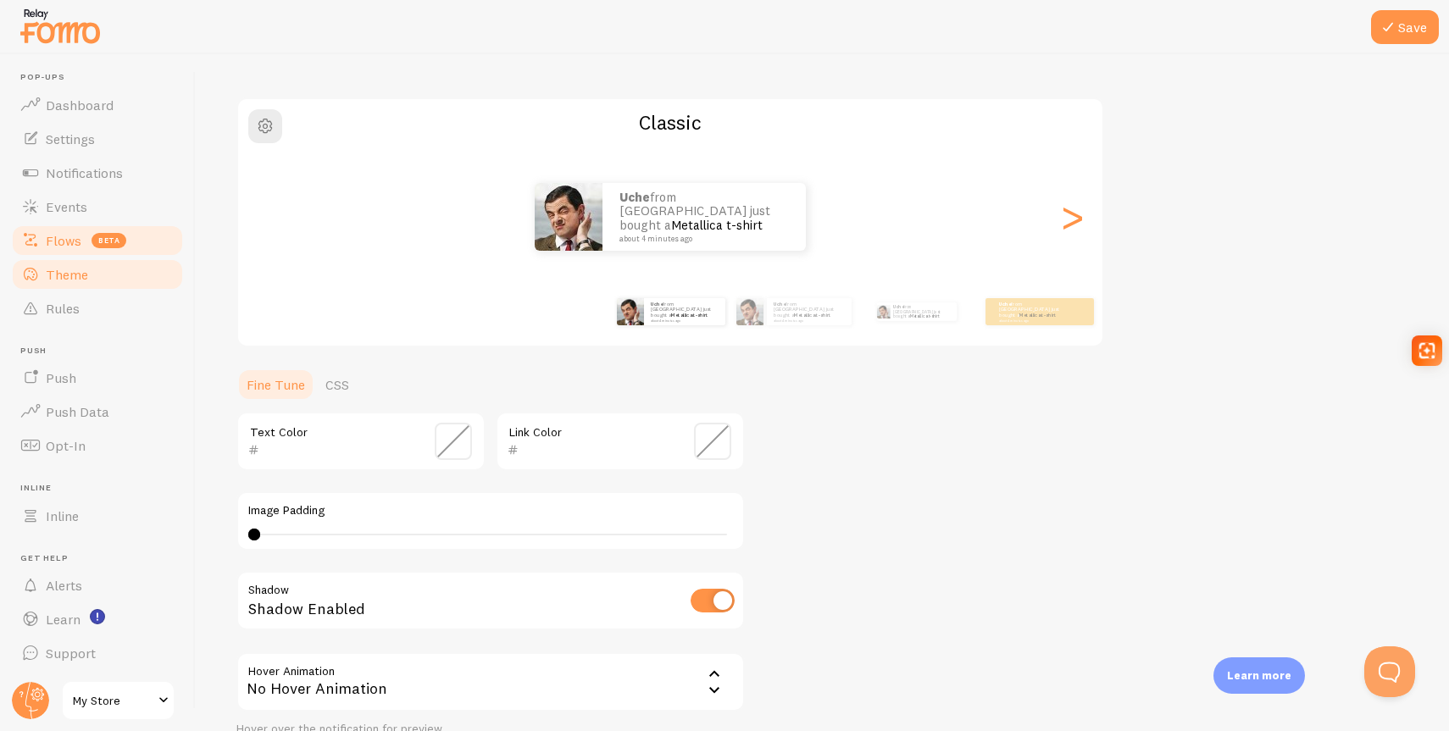
click at [63, 238] on span "Flows" at bounding box center [64, 240] width 36 height 17
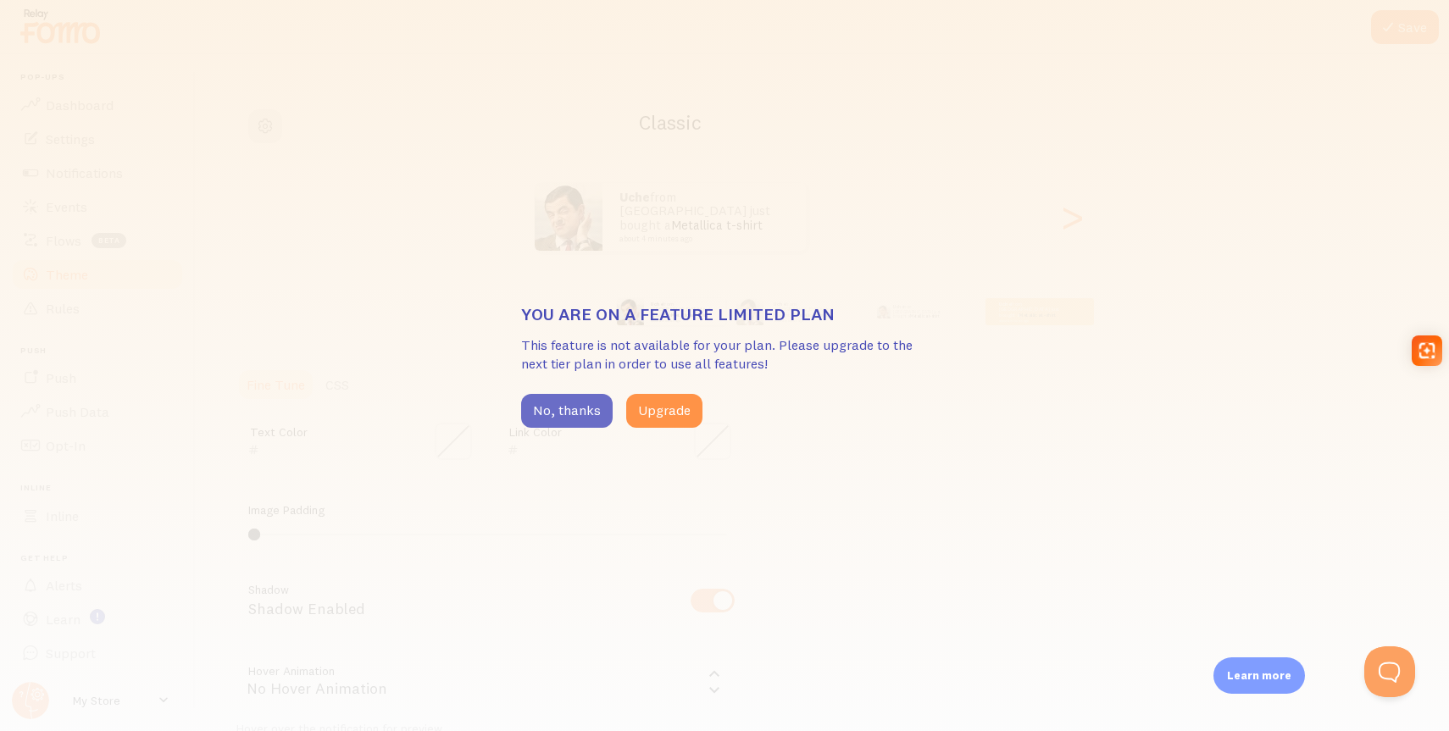
click at [560, 403] on button "No, thanks" at bounding box center [567, 411] width 92 height 34
